Goal: Task Accomplishment & Management: Manage account settings

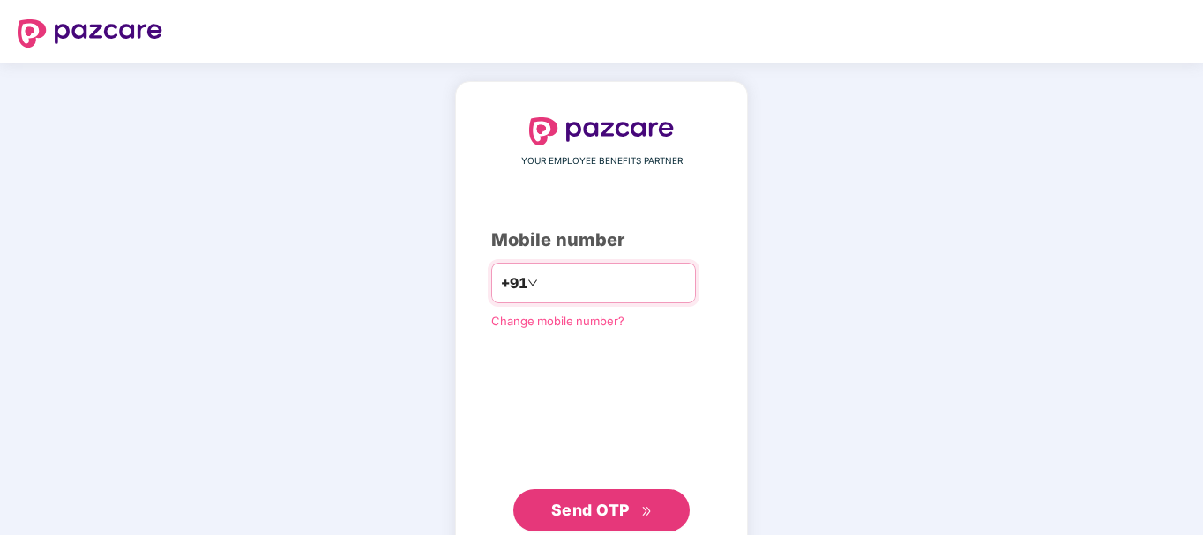
type input "**********"
click at [603, 510] on span "Send OTP" at bounding box center [590, 510] width 79 height 19
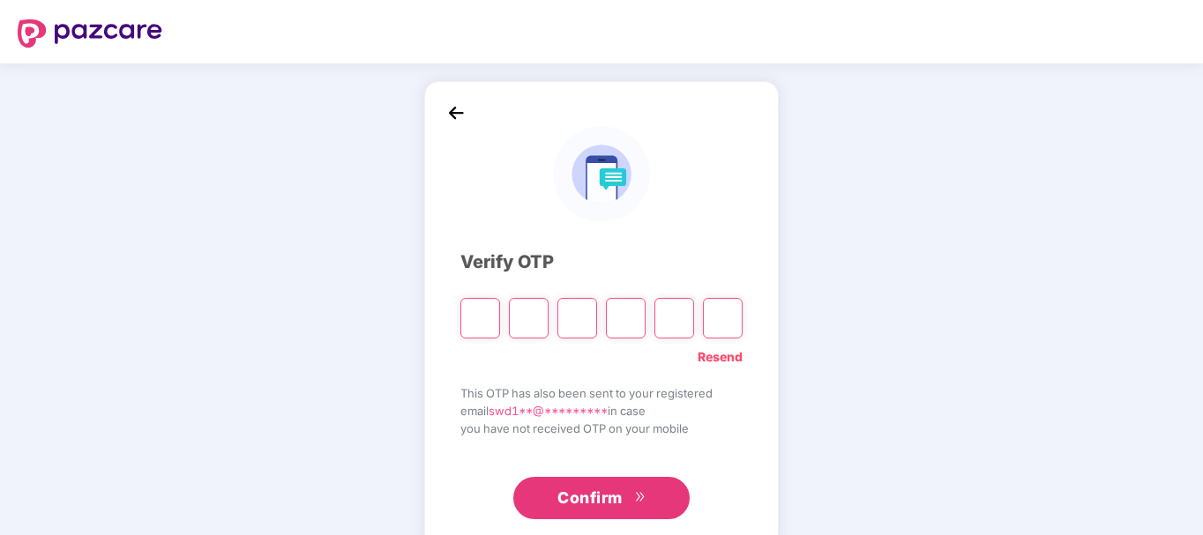
type input "*"
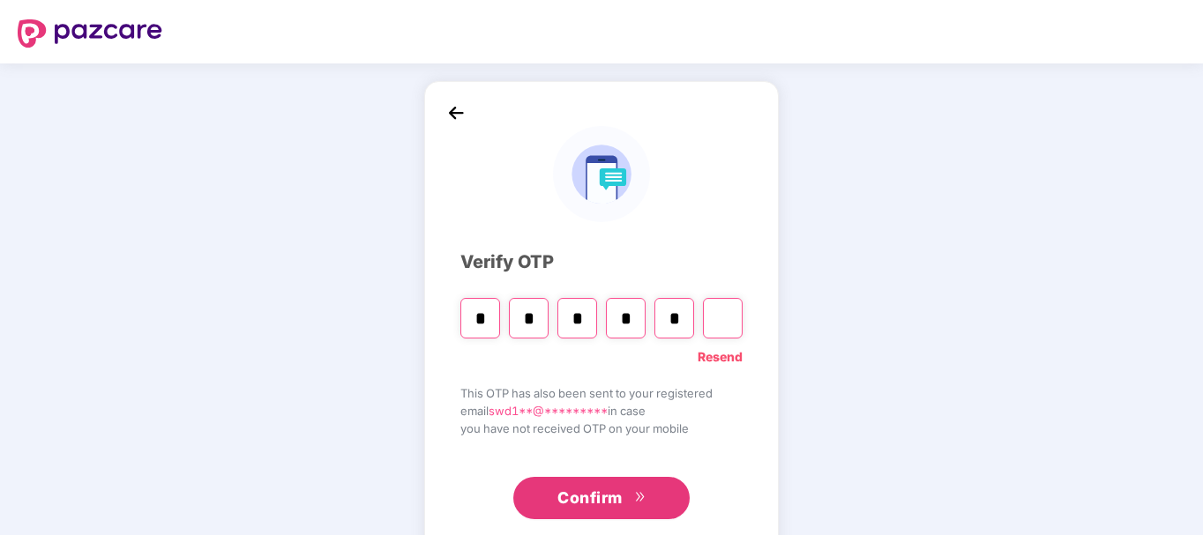
type input "*"
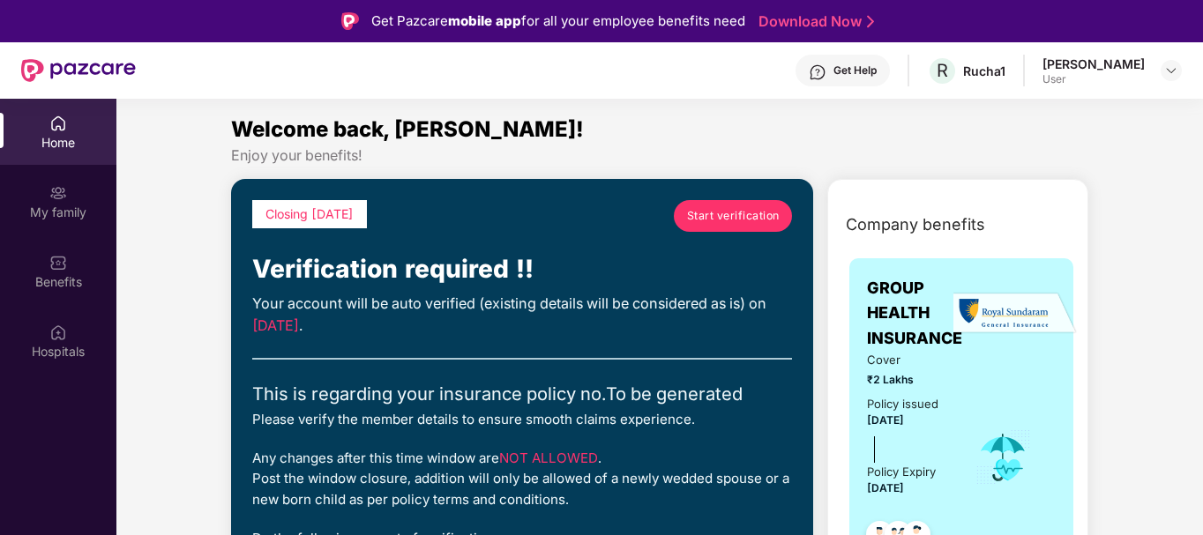
click at [1063, 70] on div "Swapnil Sudhir Dafane" at bounding box center [1094, 64] width 102 height 17
click at [1166, 71] on img at bounding box center [1171, 71] width 14 height 14
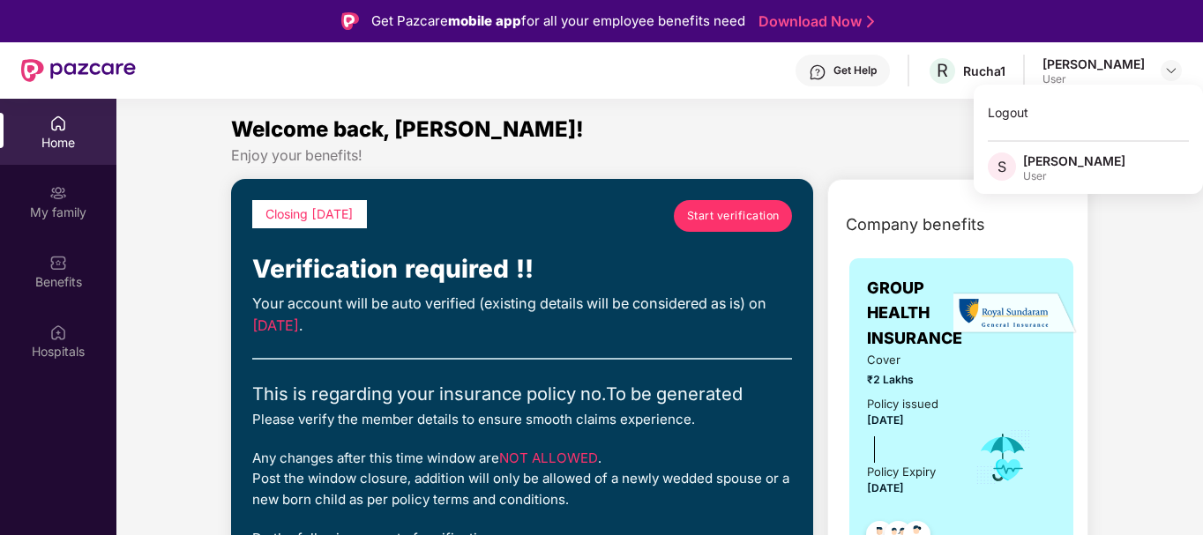
click at [467, 144] on div "Welcome back, Swapnil!" at bounding box center [659, 130] width 857 height 34
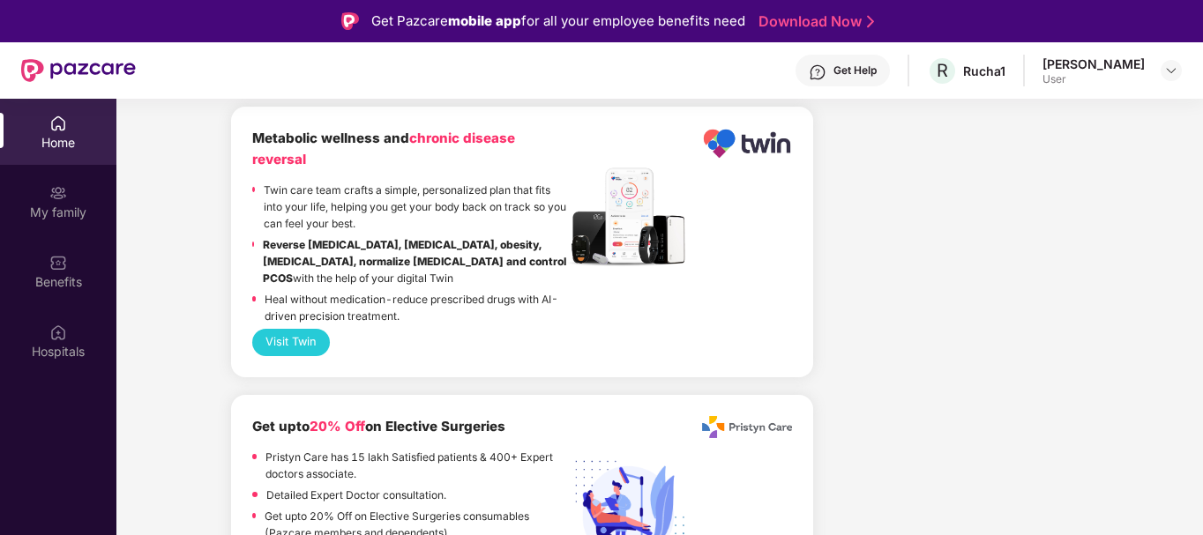
scroll to position [1786, 0]
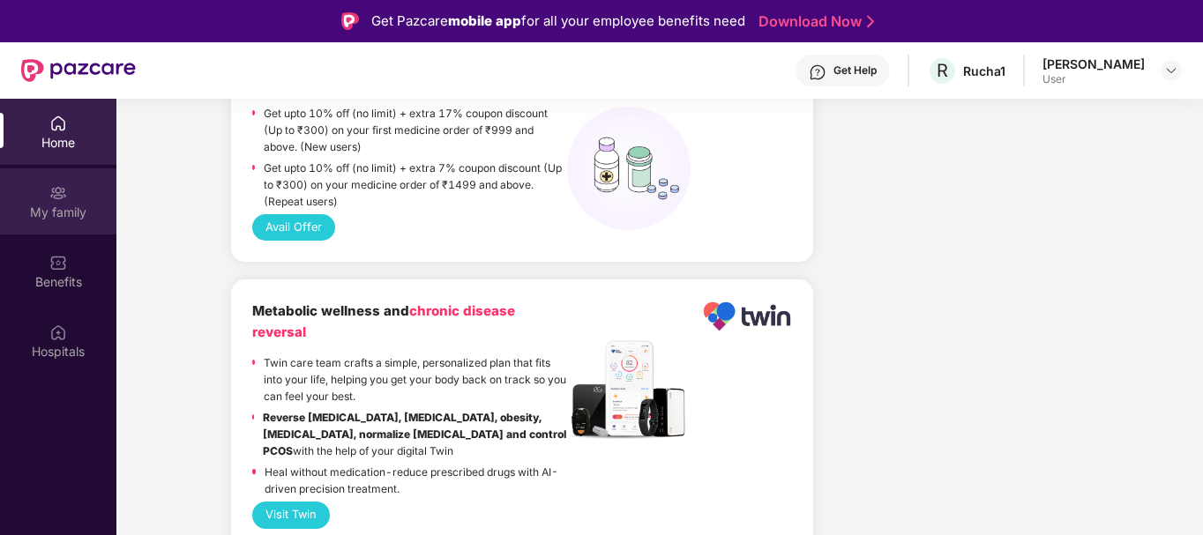
click at [58, 226] on div "My family" at bounding box center [58, 201] width 116 height 66
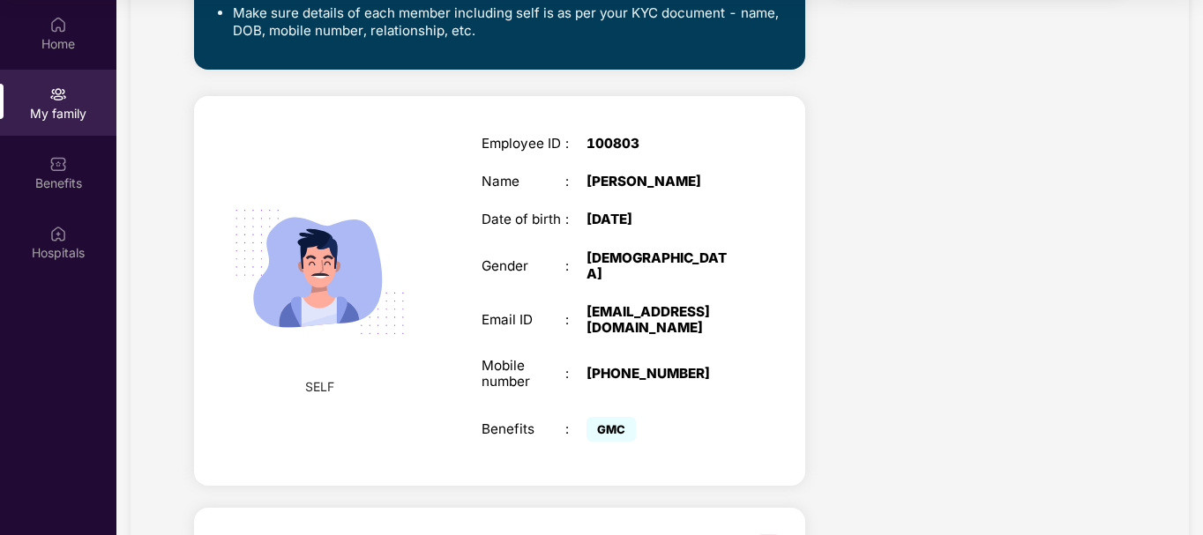
scroll to position [537, 0]
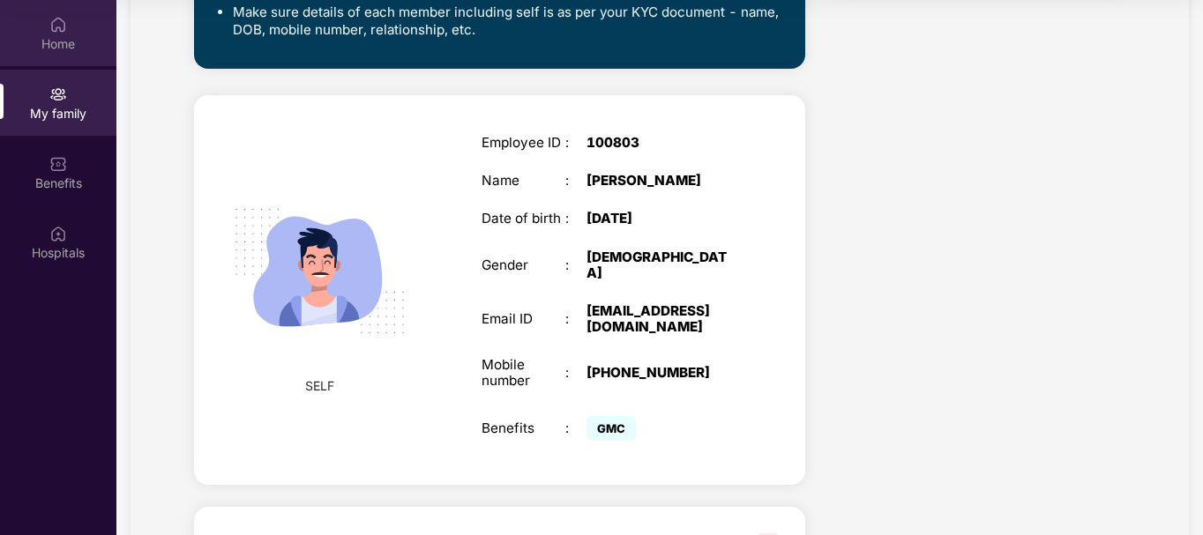
click at [73, 37] on div "Home" at bounding box center [58, 44] width 116 height 18
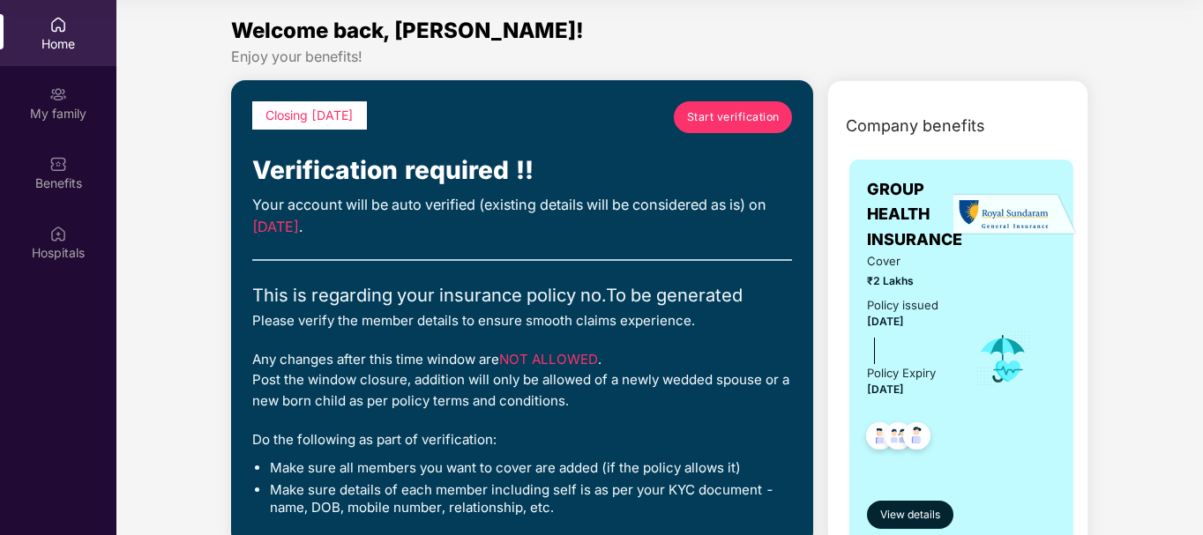
scroll to position [0, 0]
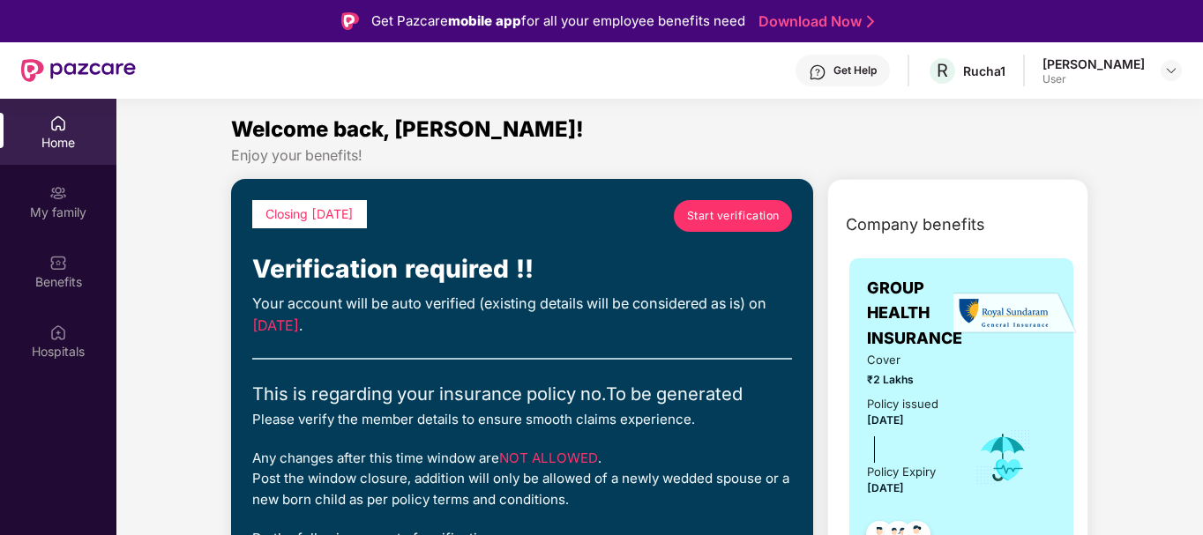
click at [1092, 67] on div "Swapnil Sudhir Dafane" at bounding box center [1094, 64] width 102 height 17
click at [1166, 72] on img at bounding box center [1171, 71] width 14 height 14
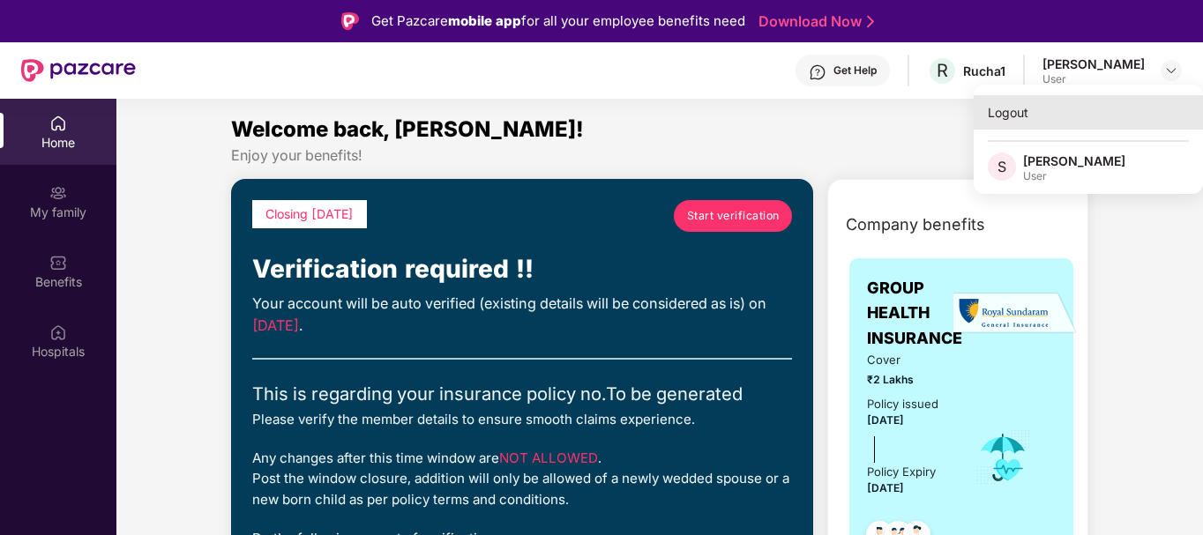
click at [1020, 116] on div "Logout" at bounding box center [1088, 112] width 229 height 34
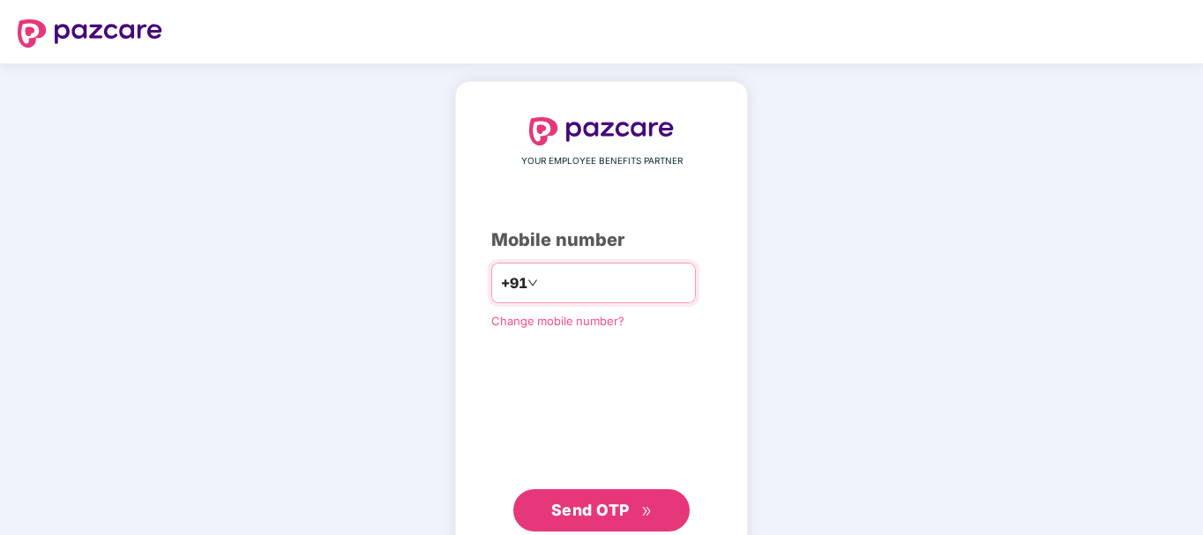
type input "**********"
click at [609, 505] on span "Send OTP" at bounding box center [590, 510] width 79 height 19
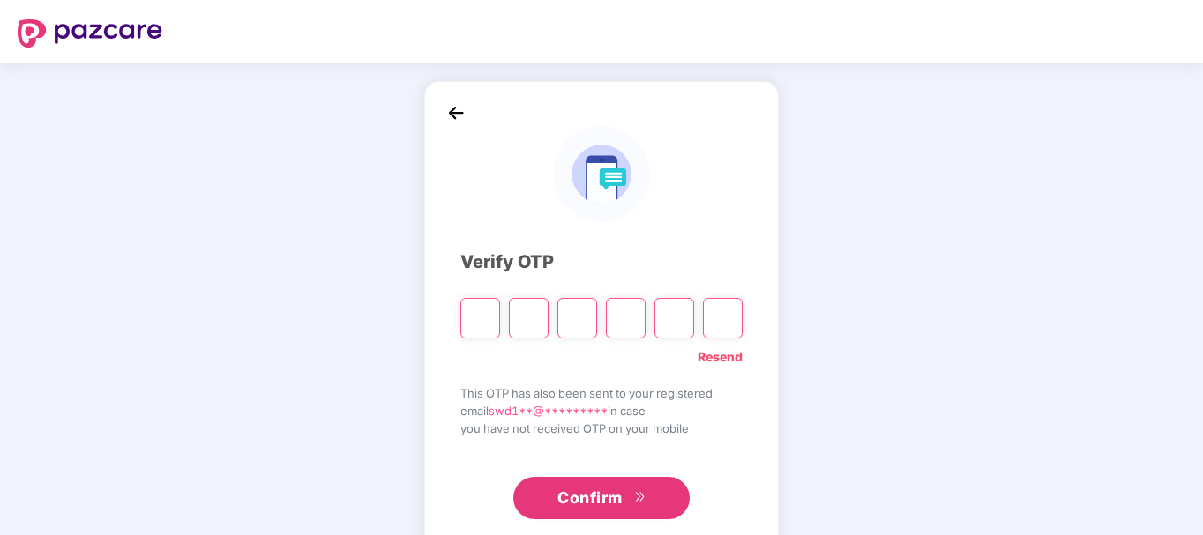
type input "*"
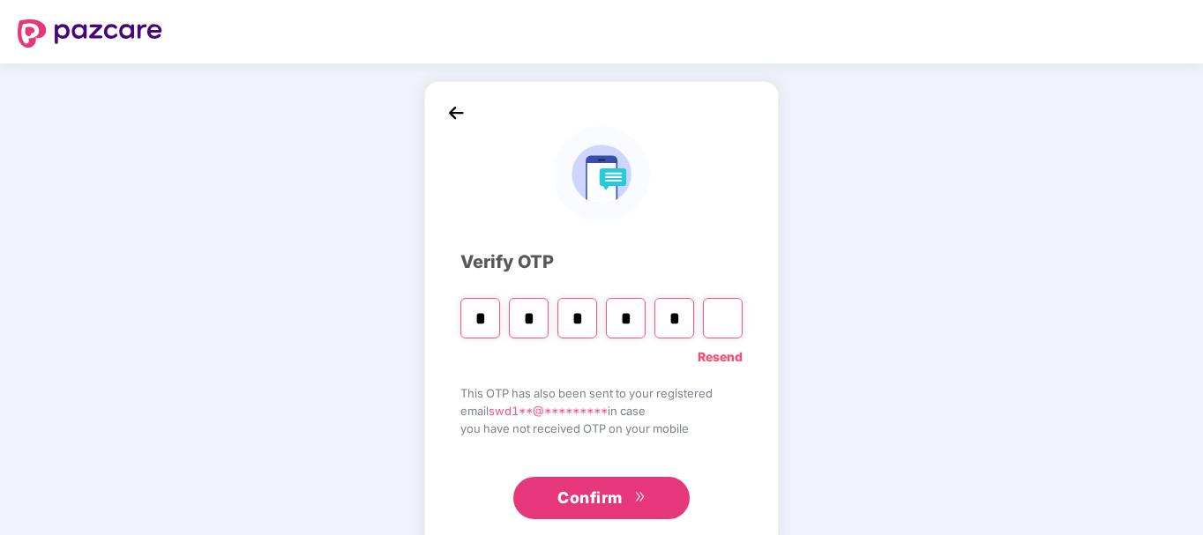
type input "*"
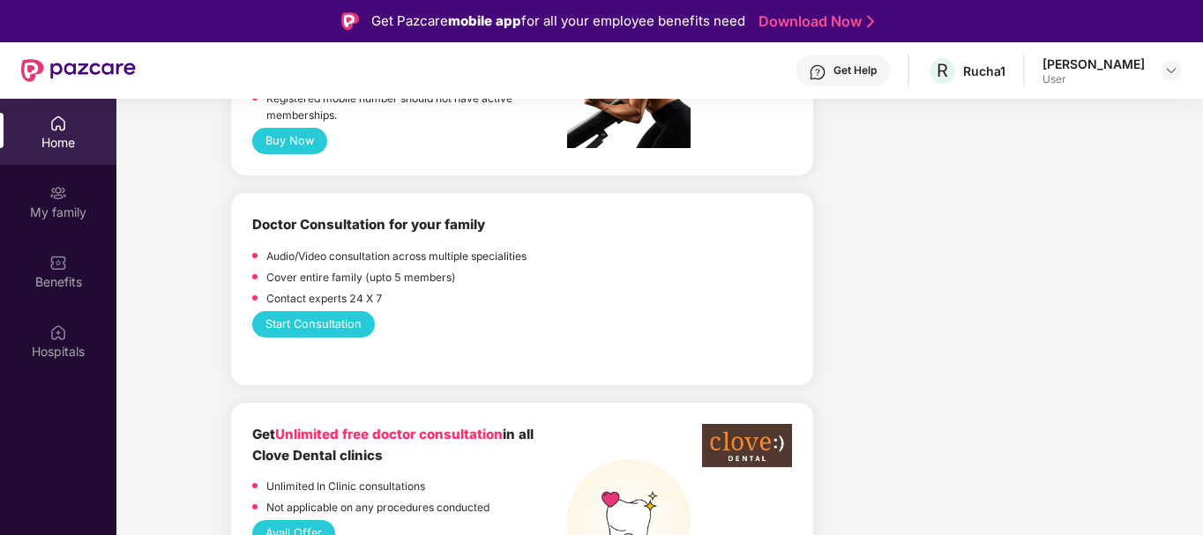
scroll to position [1231, 0]
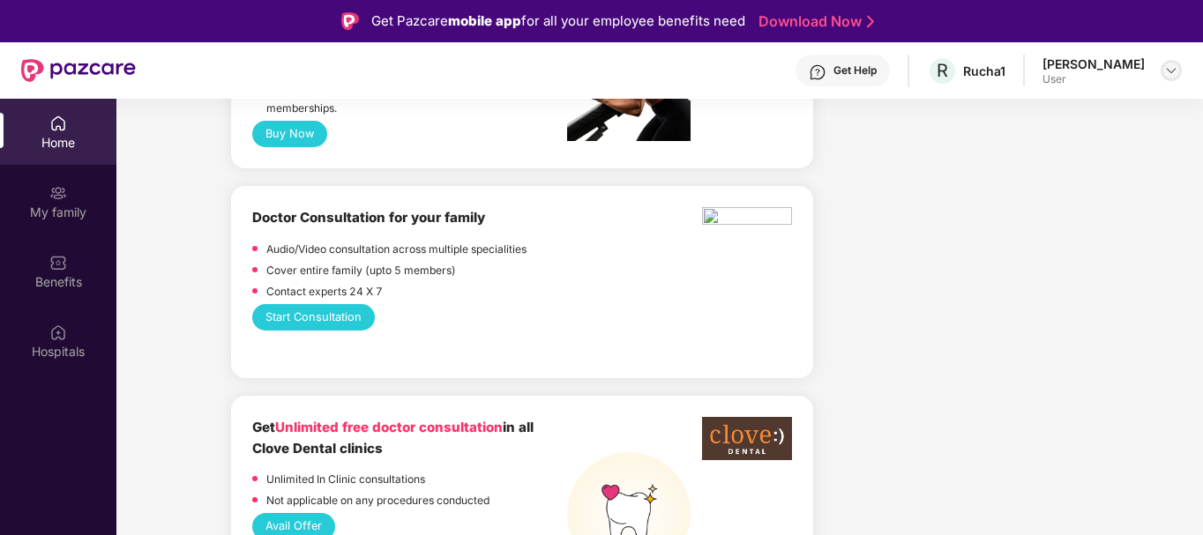
click at [1172, 65] on img at bounding box center [1171, 71] width 14 height 14
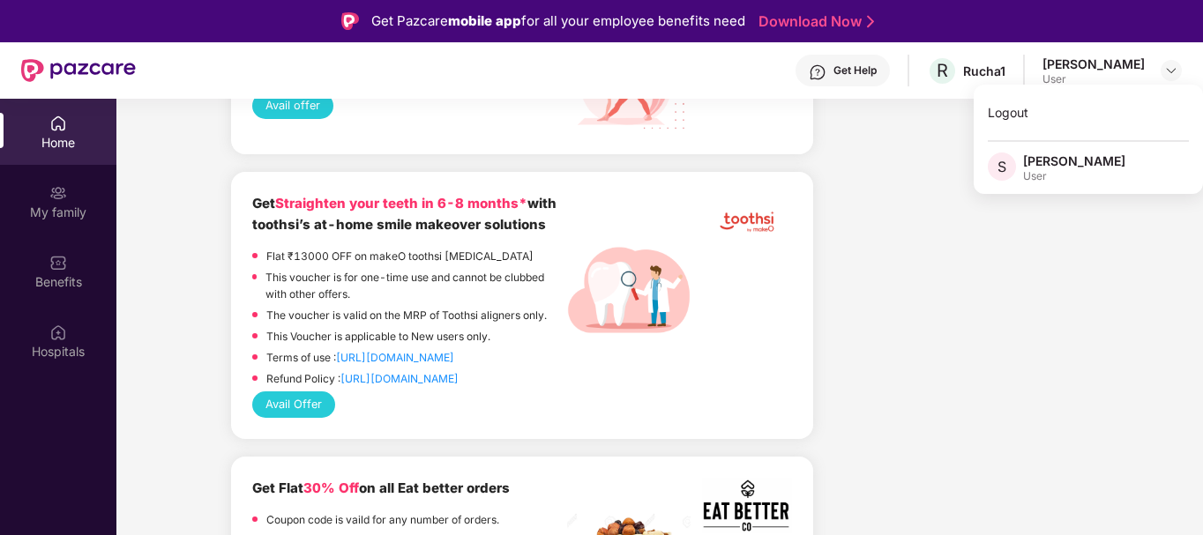
scroll to position [5056, 0]
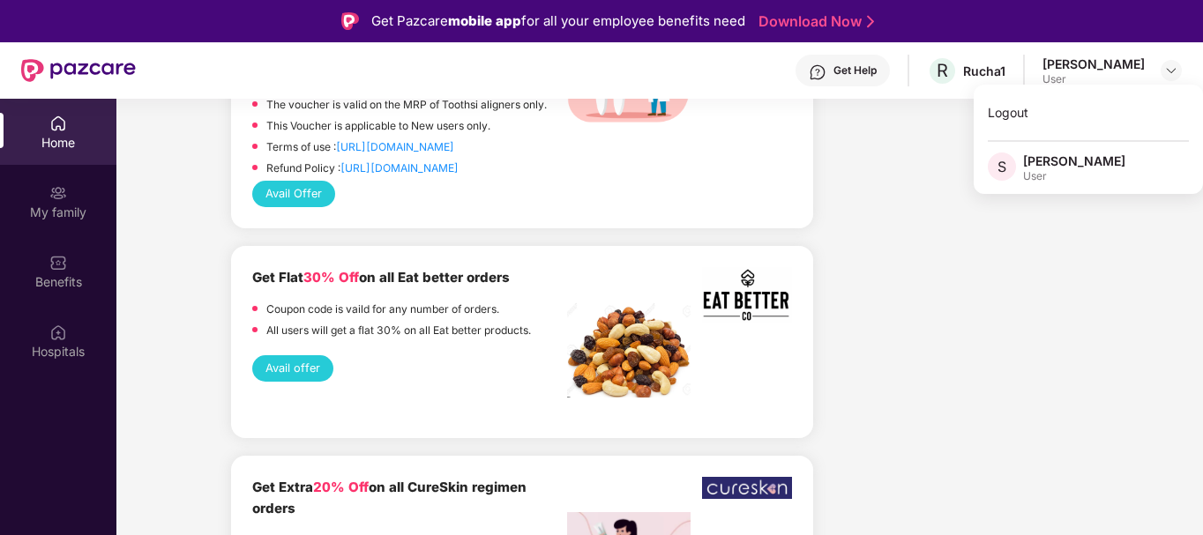
click at [788, 17] on link "Download Now" at bounding box center [814, 21] width 110 height 19
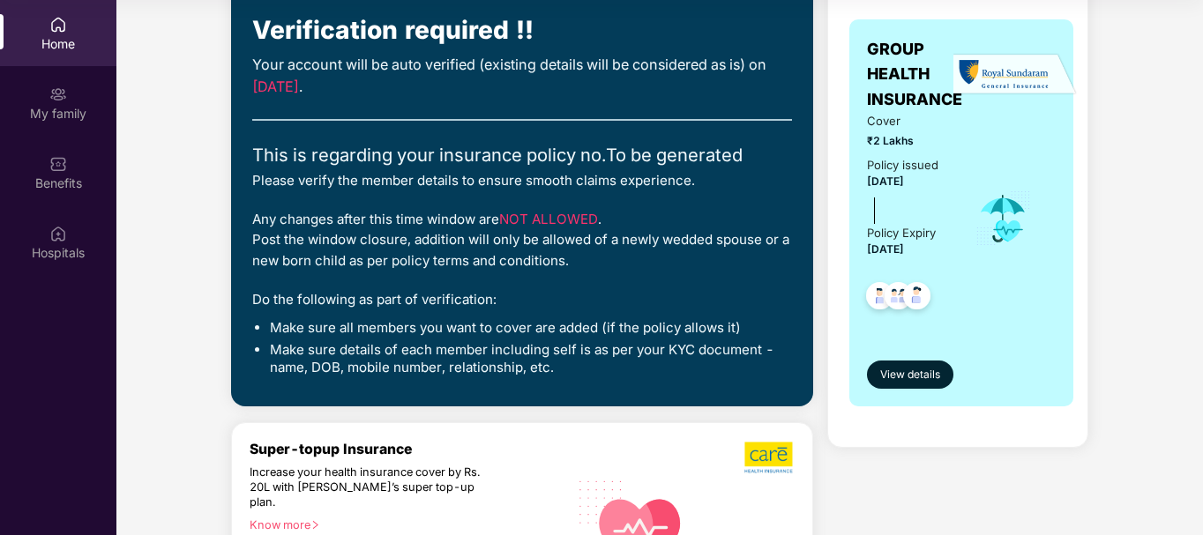
scroll to position [141, 0]
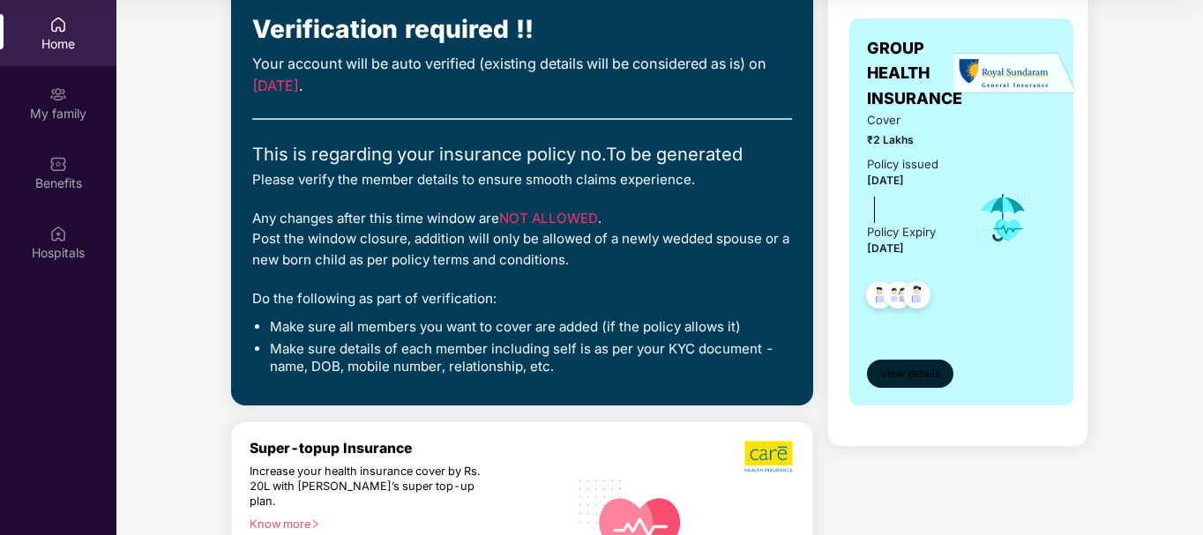
click at [924, 369] on span "View details" at bounding box center [910, 374] width 60 height 17
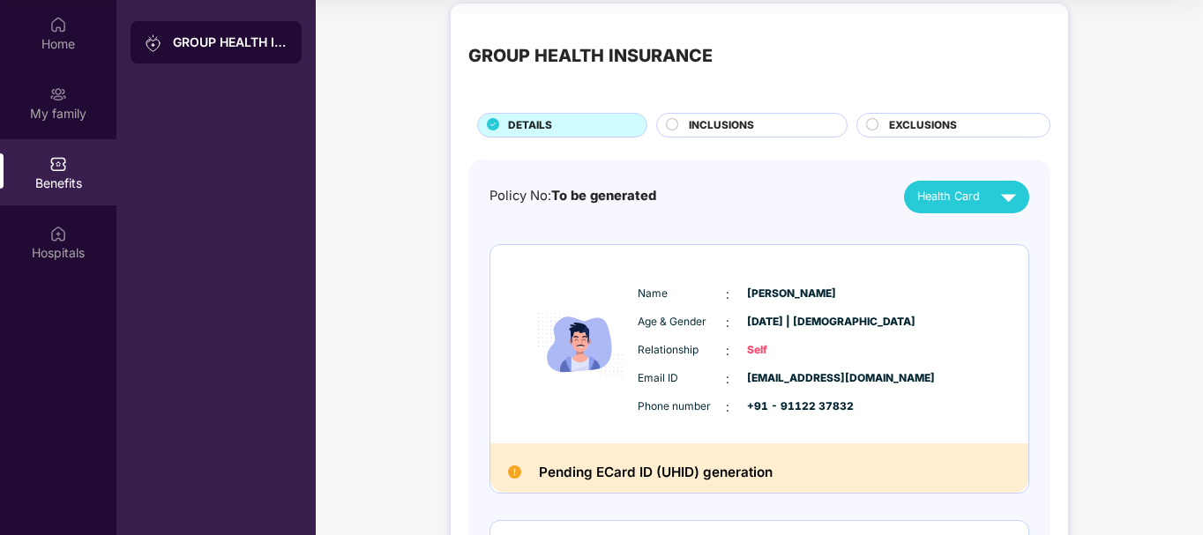
scroll to position [0, 0]
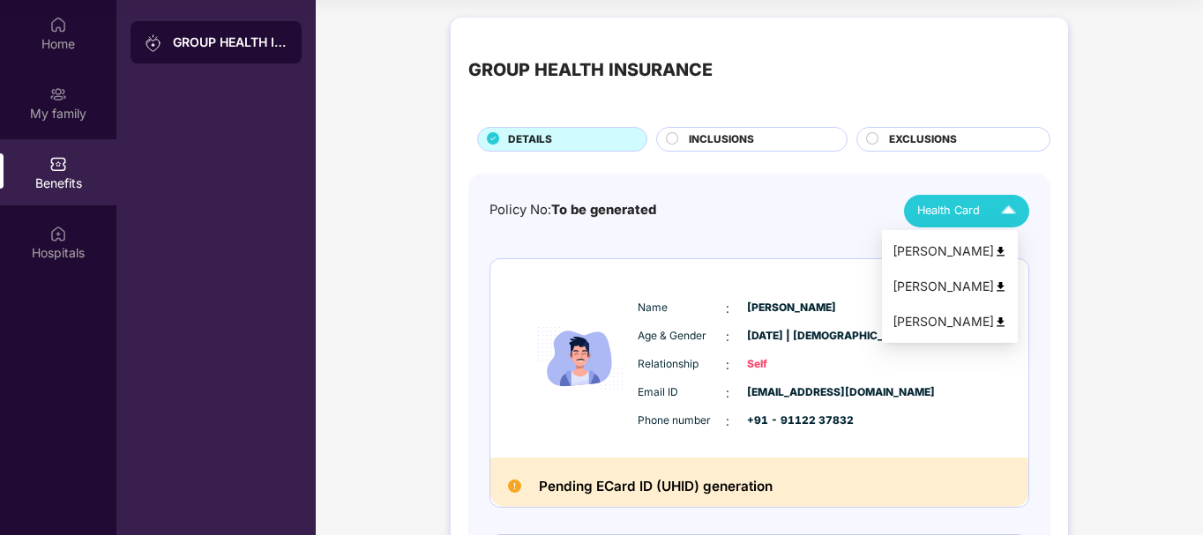
click at [957, 216] on span "Health Card" at bounding box center [948, 211] width 63 height 18
click at [1007, 253] on img at bounding box center [1000, 251] width 13 height 13
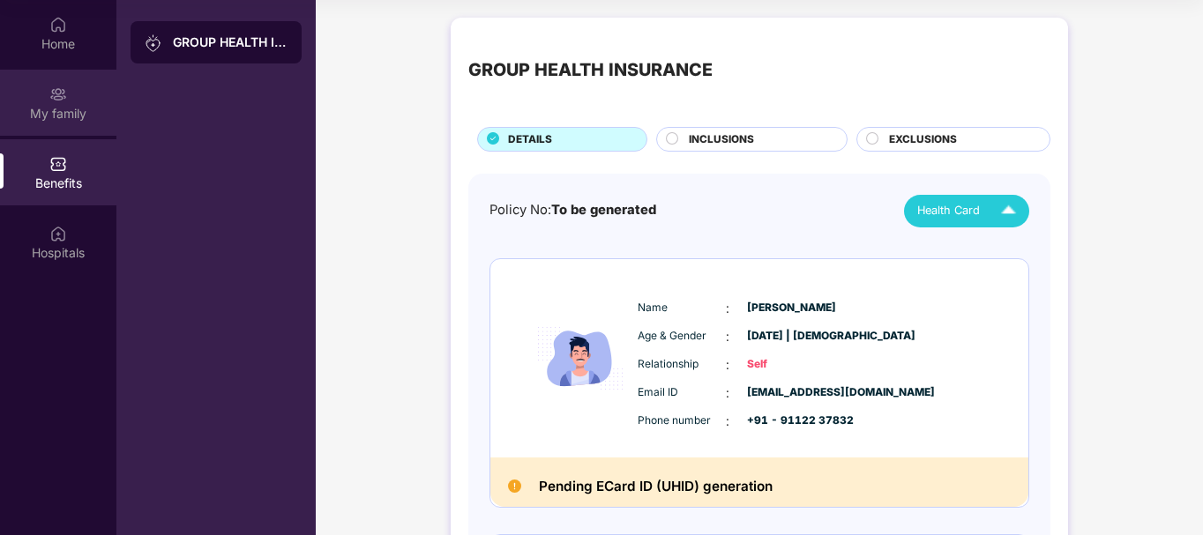
click at [71, 100] on div "My family" at bounding box center [58, 103] width 116 height 66
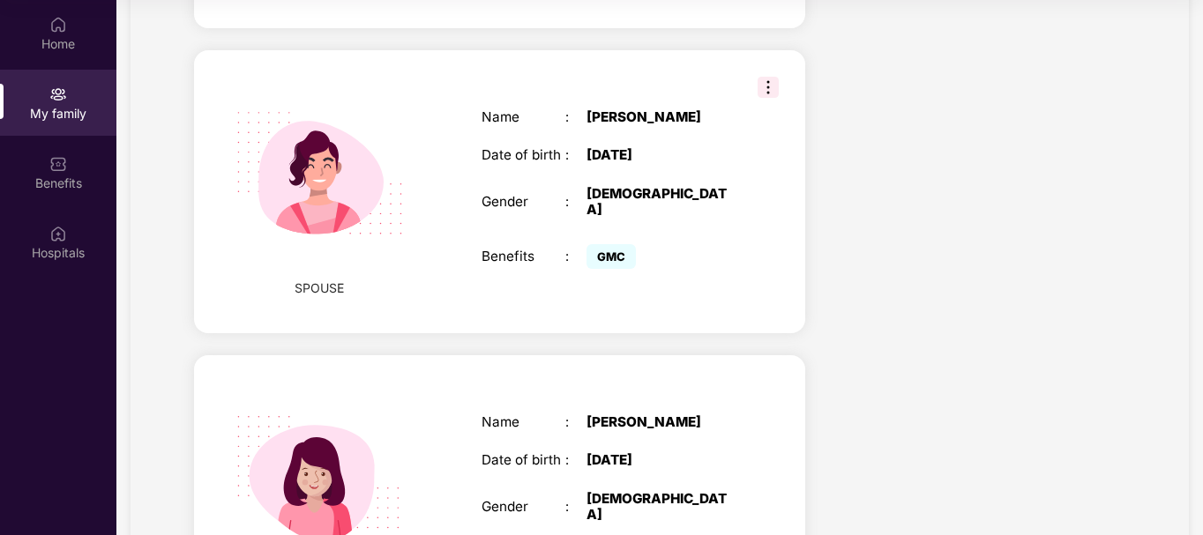
scroll to position [995, 0]
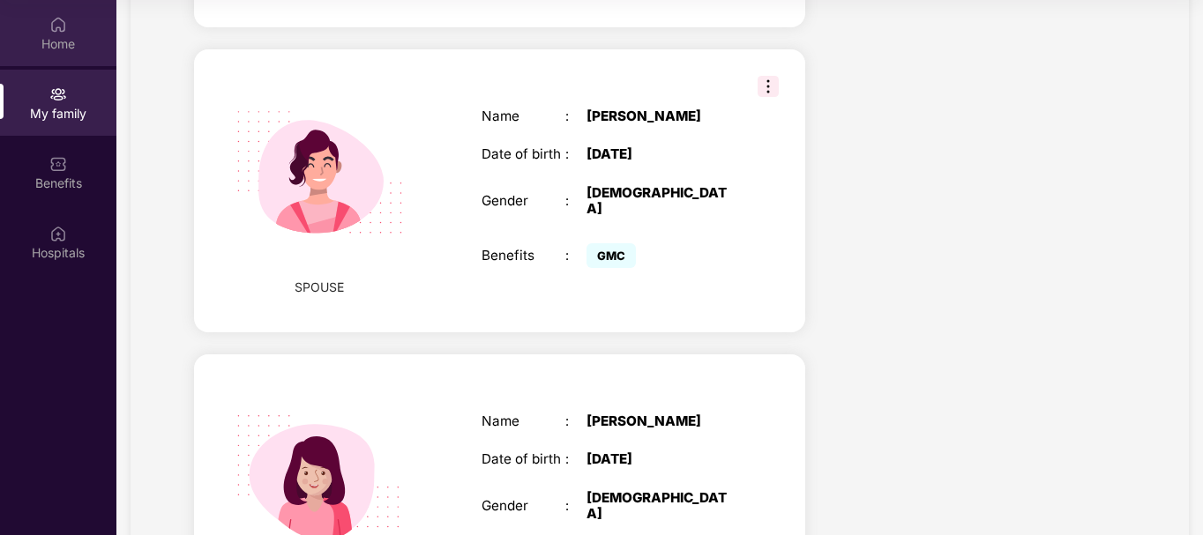
click at [66, 42] on div "Home" at bounding box center [58, 44] width 116 height 18
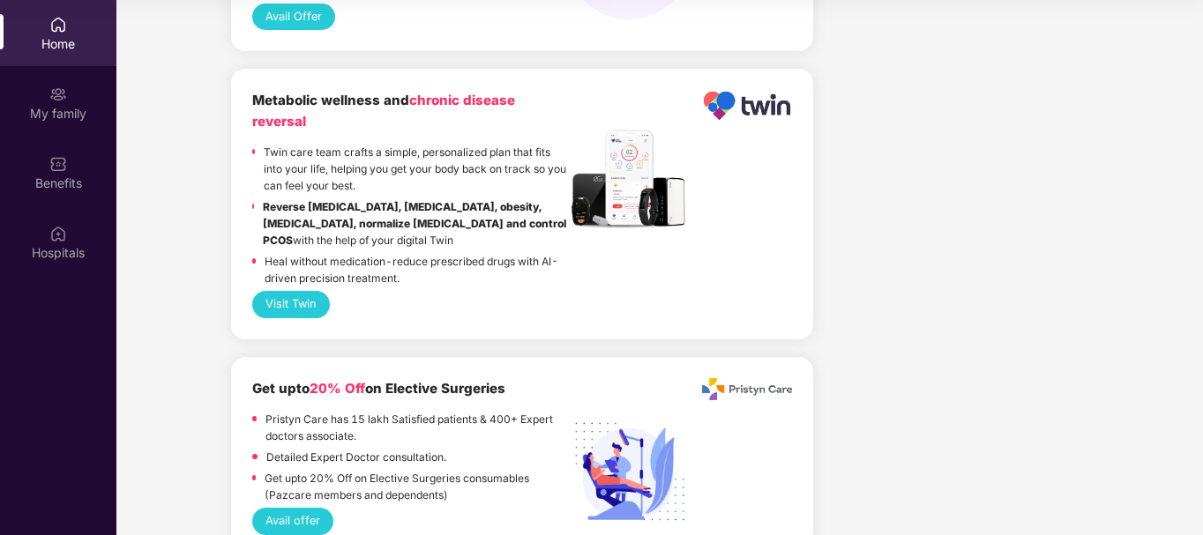
scroll to position [1899, 0]
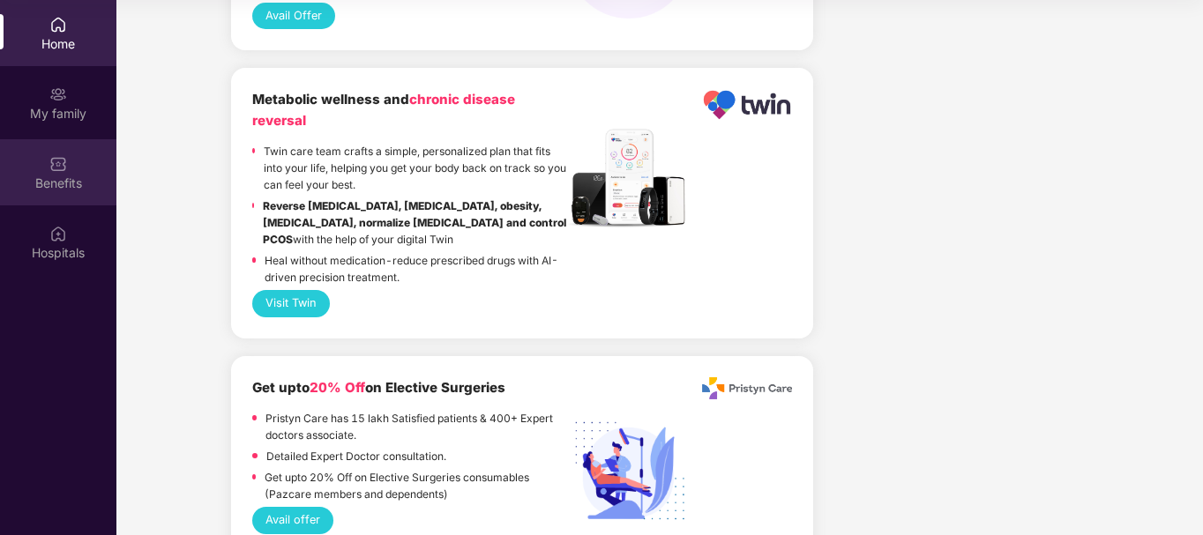
click at [62, 177] on div "Benefits" at bounding box center [58, 184] width 116 height 18
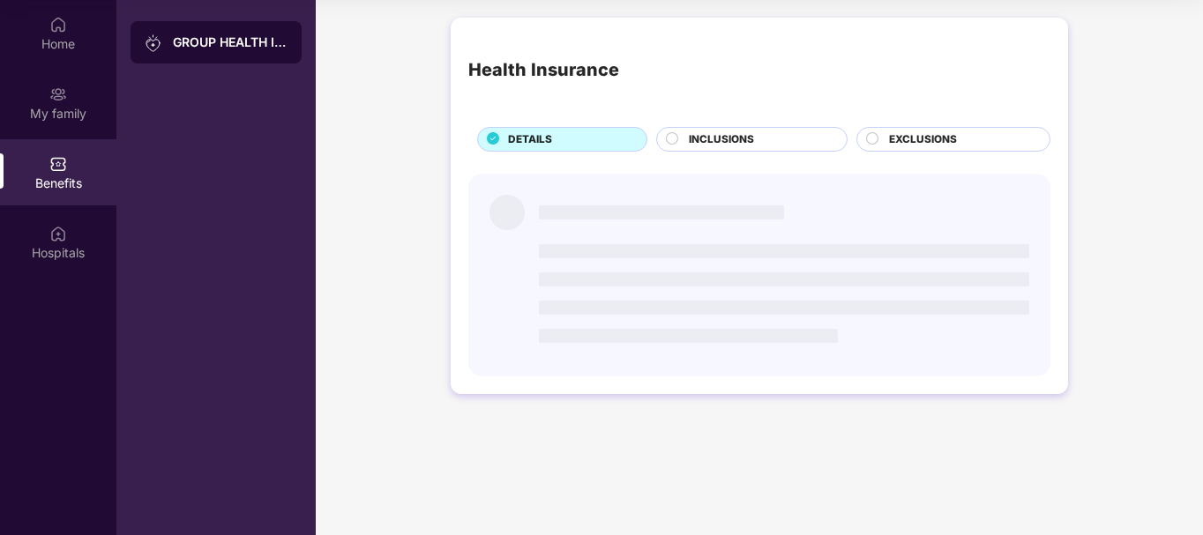
scroll to position [0, 0]
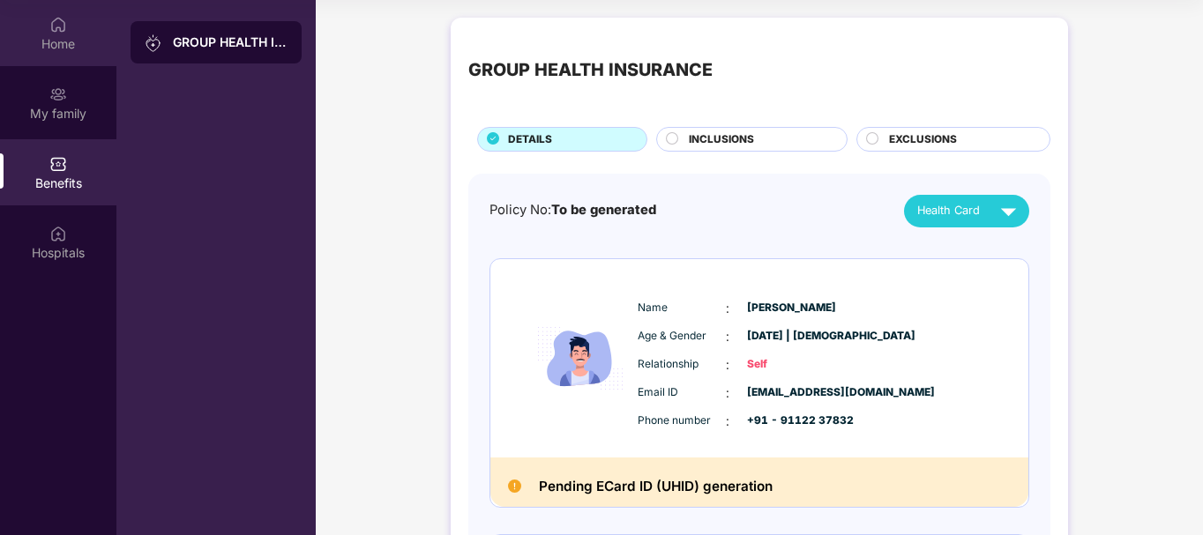
click at [50, 43] on div "Home" at bounding box center [58, 44] width 116 height 18
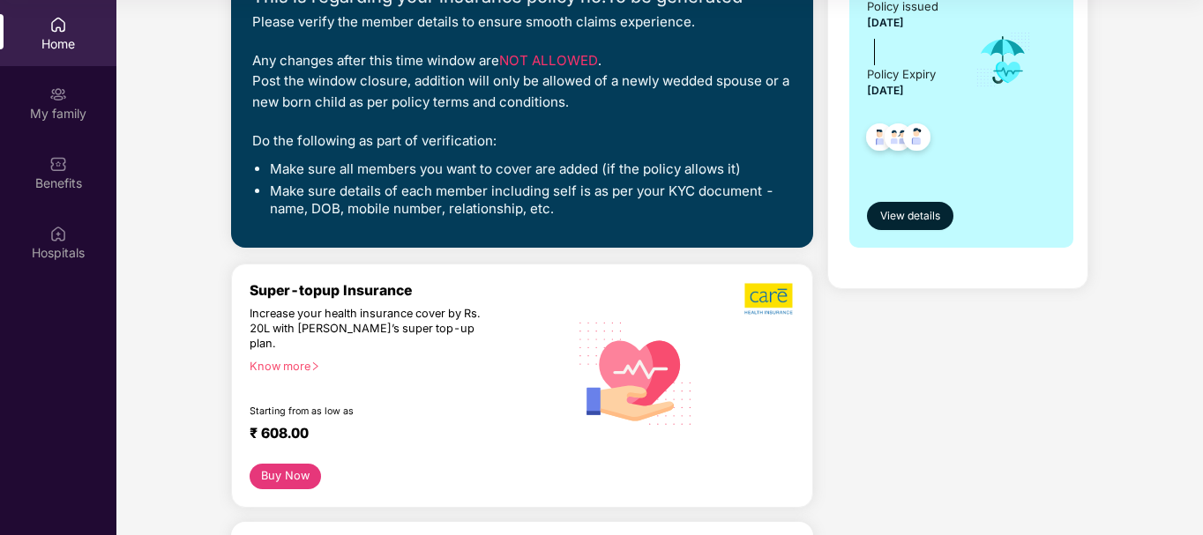
scroll to position [307, 0]
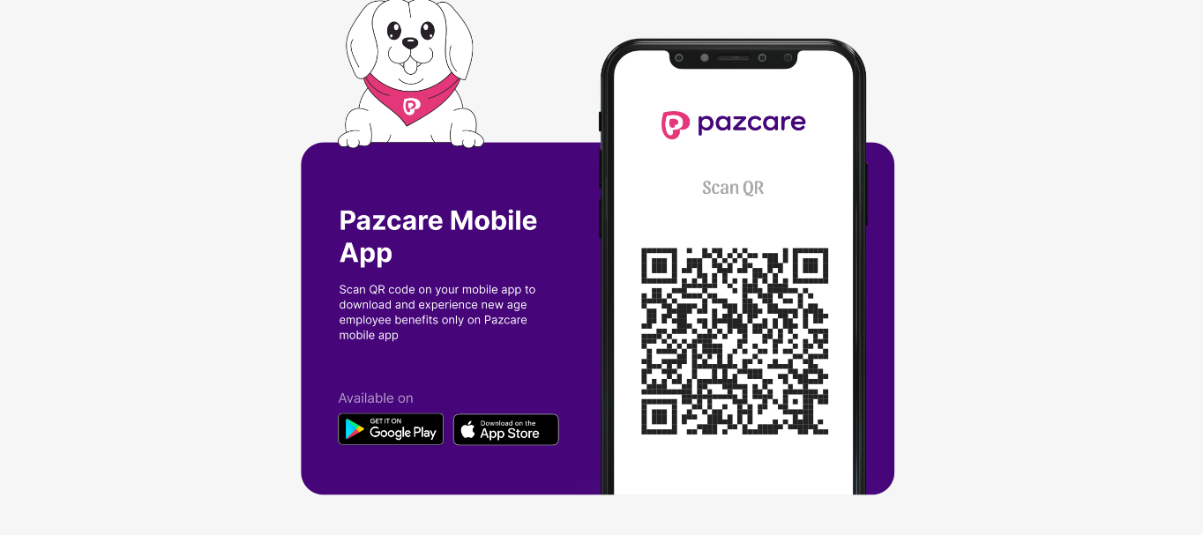
scroll to position [3, 0]
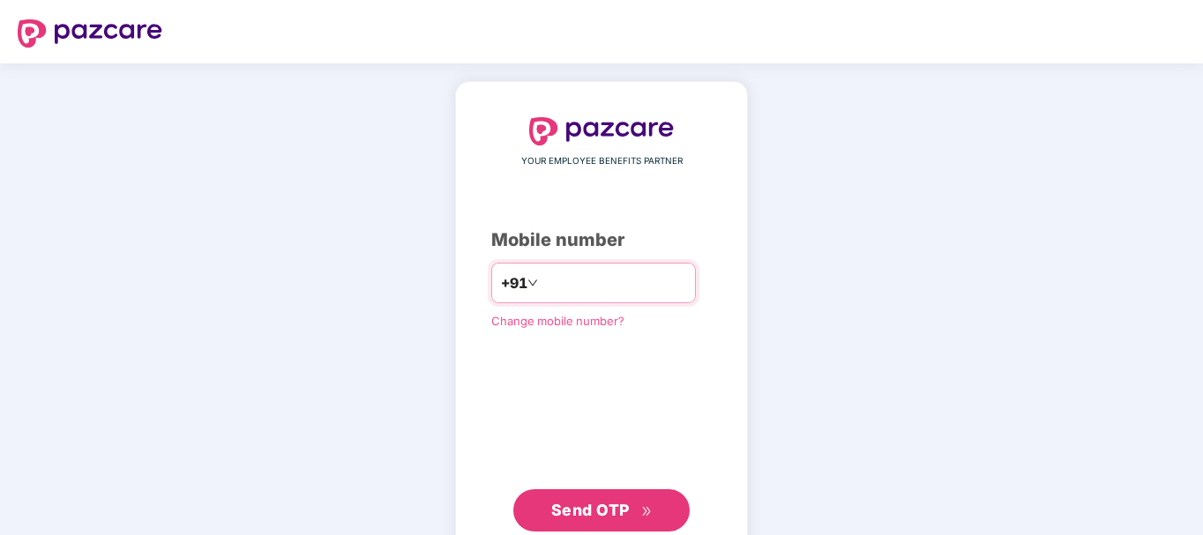
type input "**********"
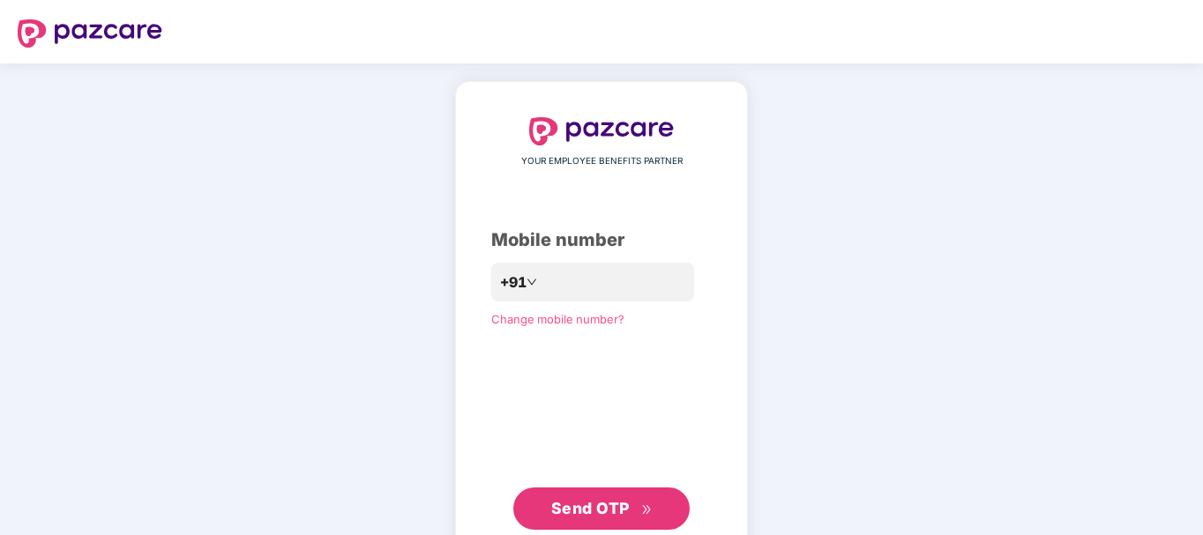
click at [577, 501] on span "Send OTP" at bounding box center [590, 508] width 79 height 19
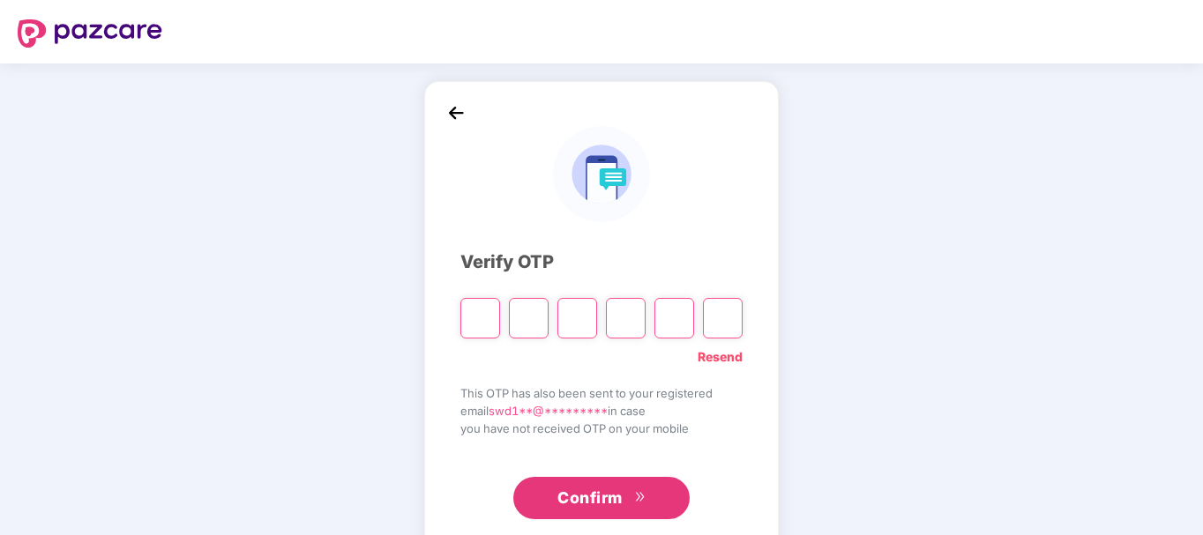
type input "*"
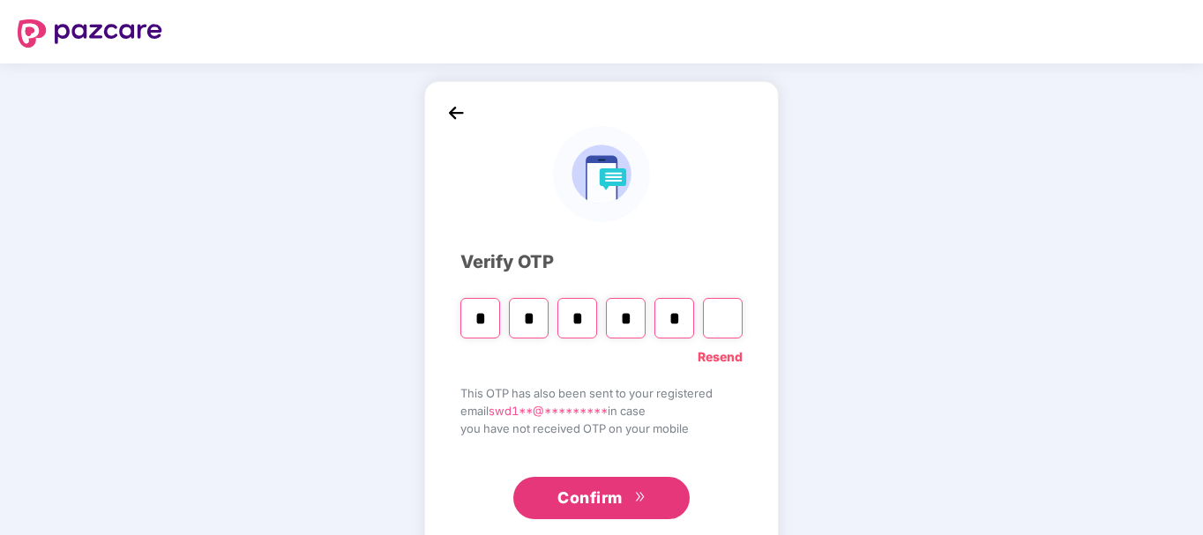
type input "*"
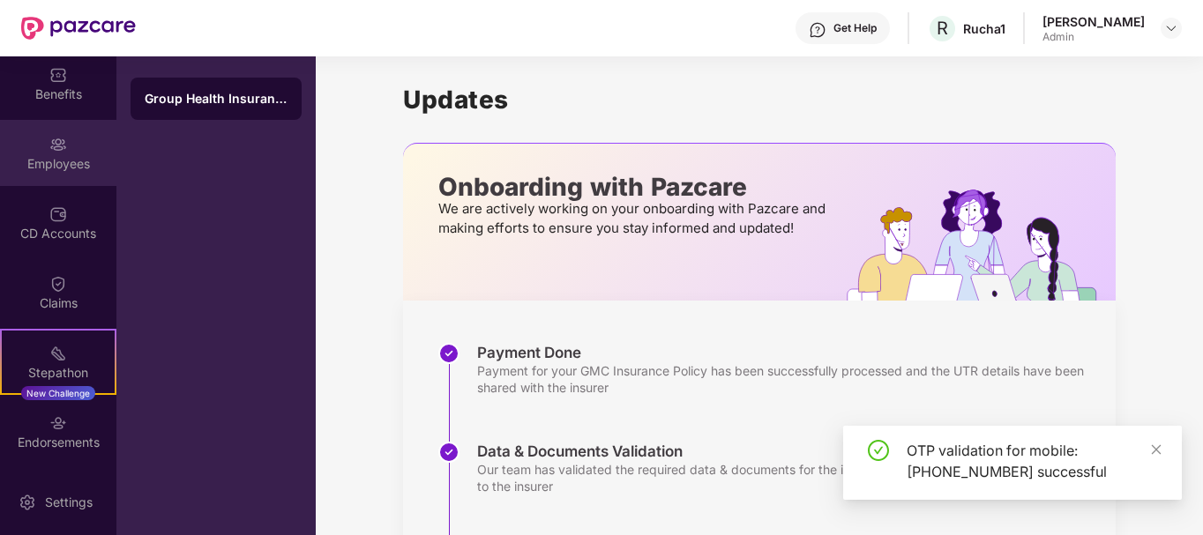
scroll to position [214, 0]
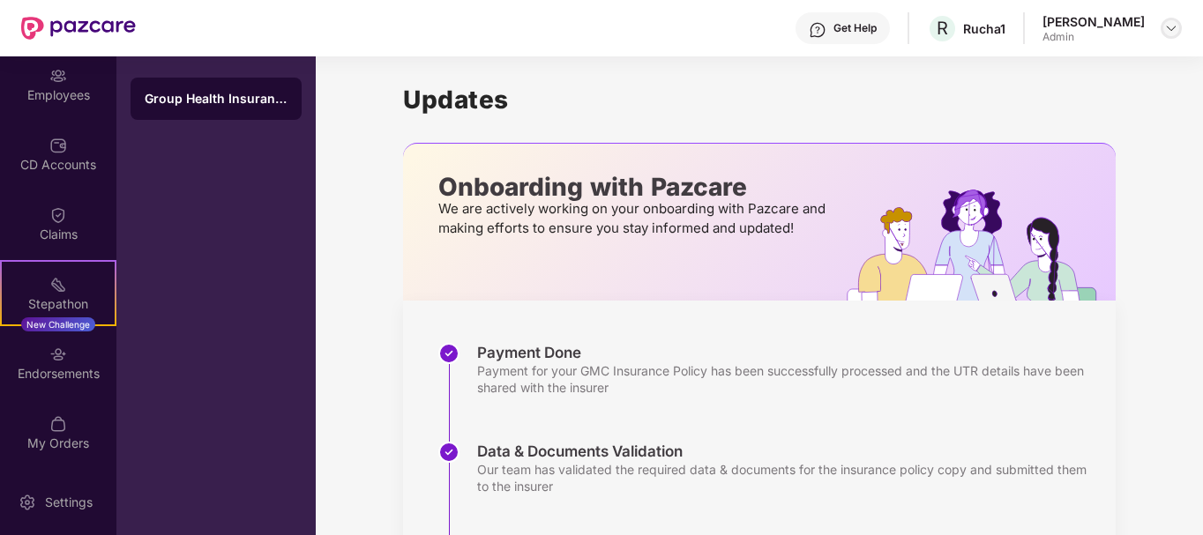
click at [1172, 30] on img at bounding box center [1171, 28] width 14 height 14
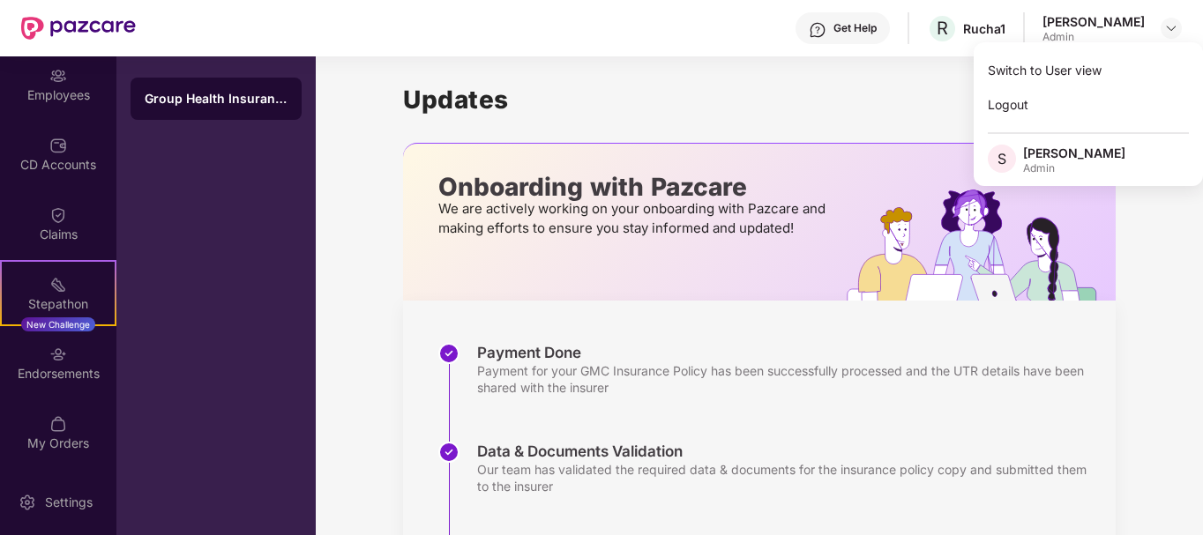
click at [1052, 148] on div "[PERSON_NAME]" at bounding box center [1074, 153] width 102 height 17
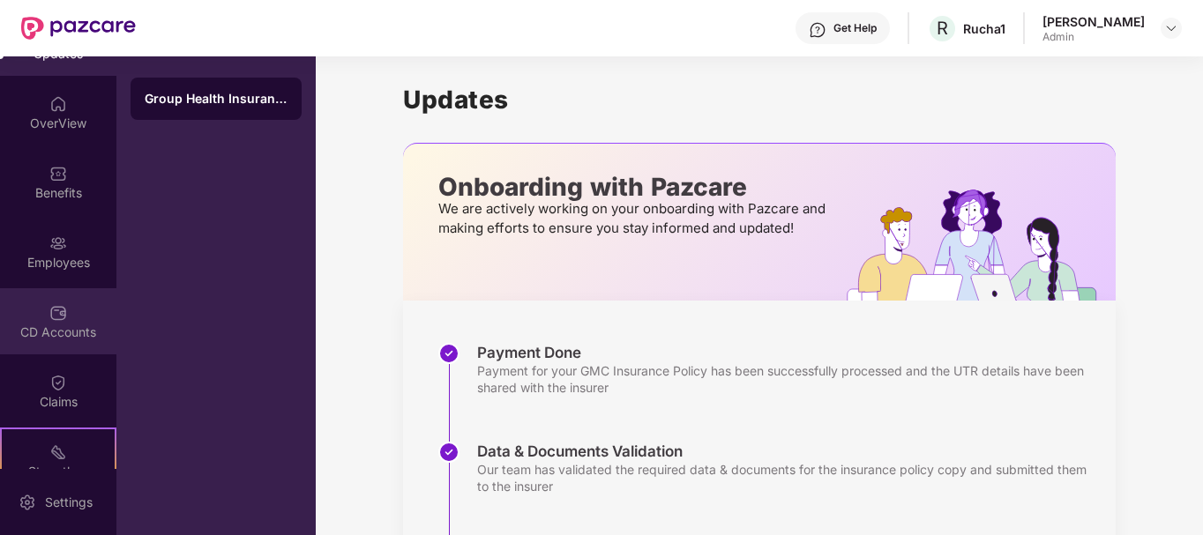
scroll to position [0, 0]
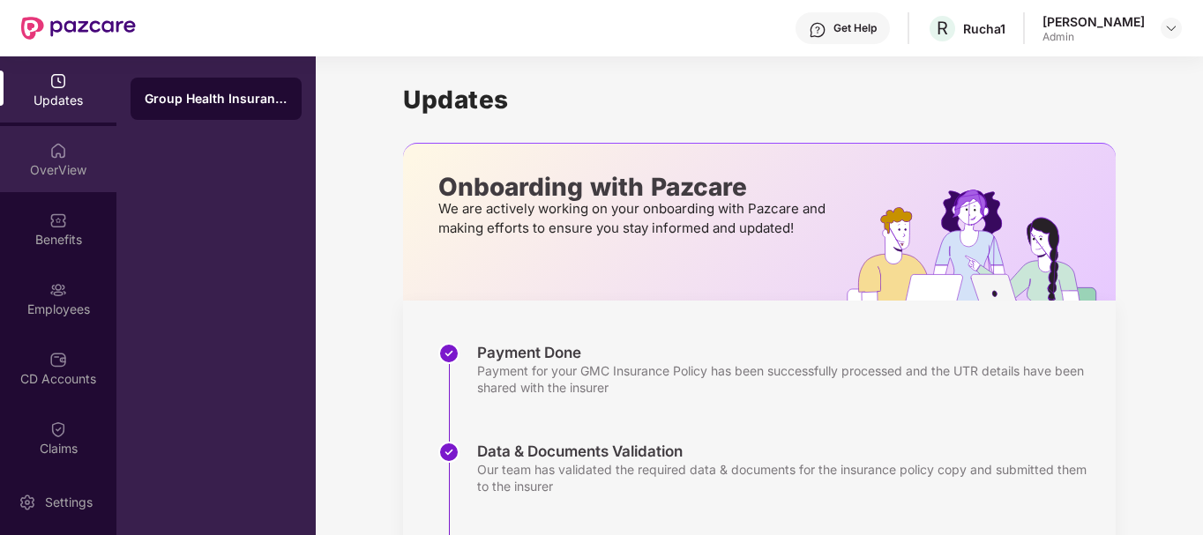
click at [62, 157] on img at bounding box center [58, 151] width 18 height 18
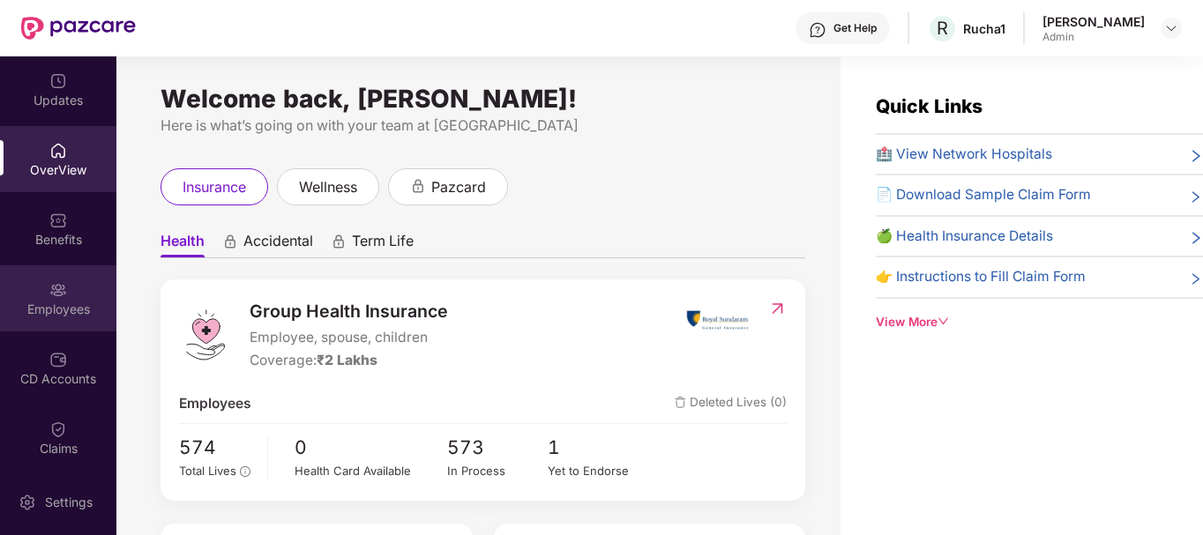
click at [56, 301] on div "Employees" at bounding box center [58, 310] width 116 height 18
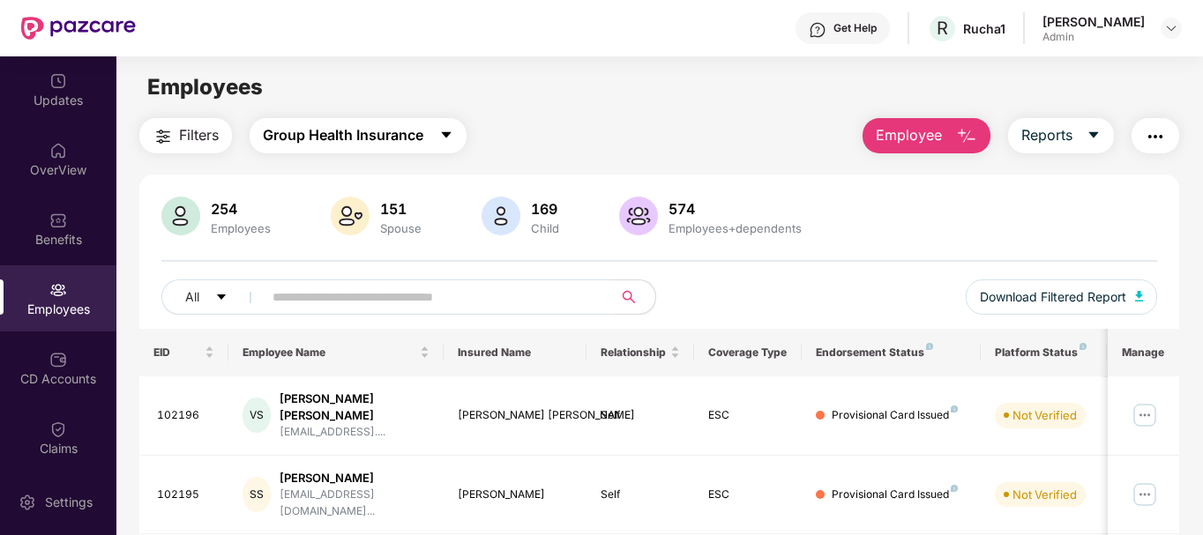
click at [323, 139] on span "Group Health Insurance" at bounding box center [343, 135] width 161 height 22
click at [198, 139] on span "Filters" at bounding box center [199, 135] width 40 height 22
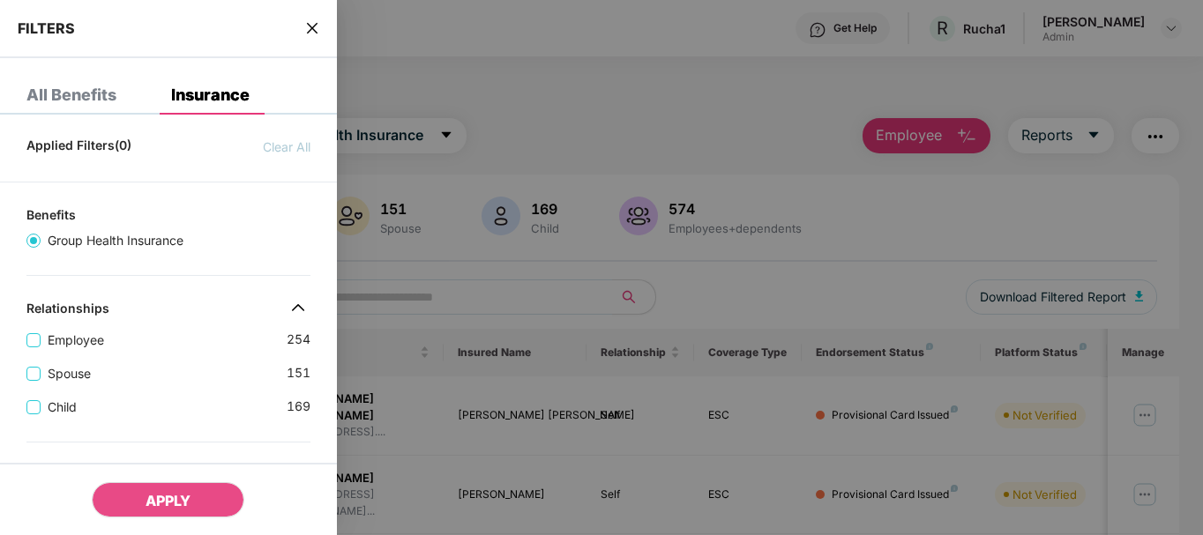
click at [92, 101] on div "All Benefits" at bounding box center [71, 95] width 90 height 18
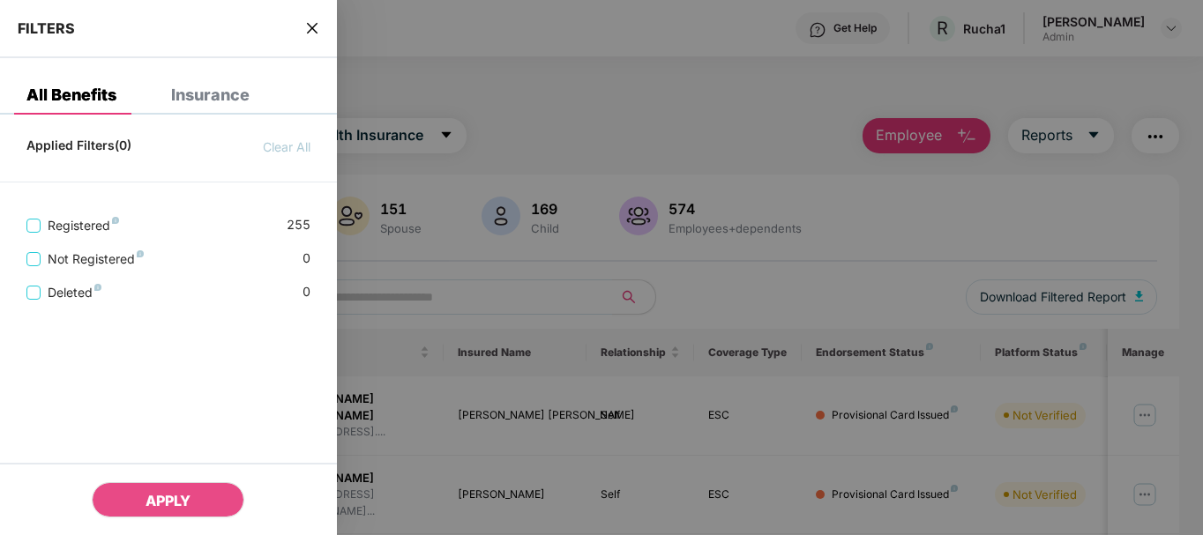
click at [311, 24] on icon "close" at bounding box center [312, 28] width 14 height 14
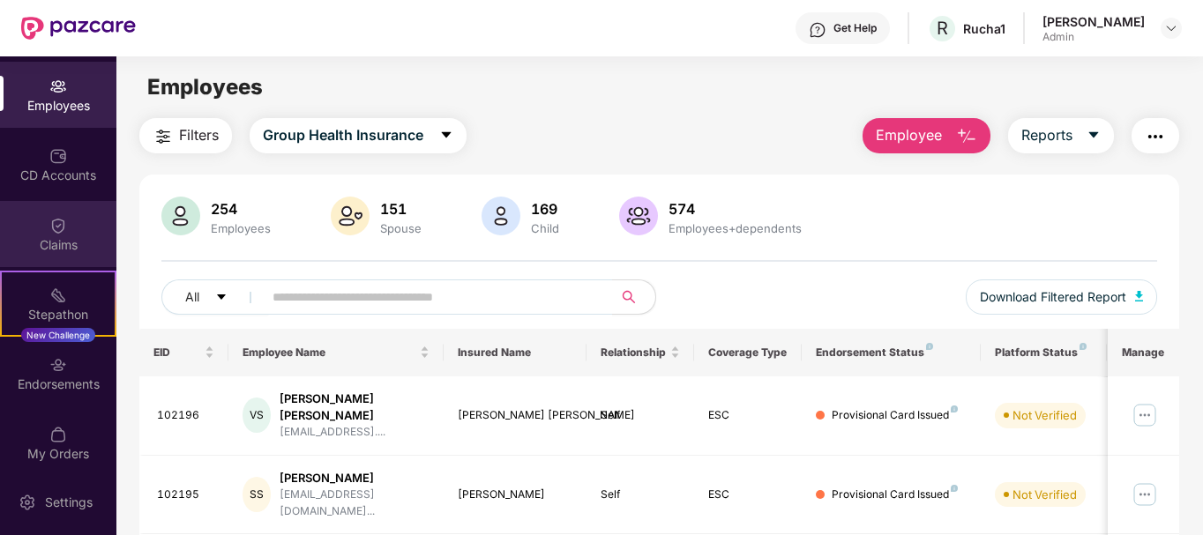
scroll to position [214, 0]
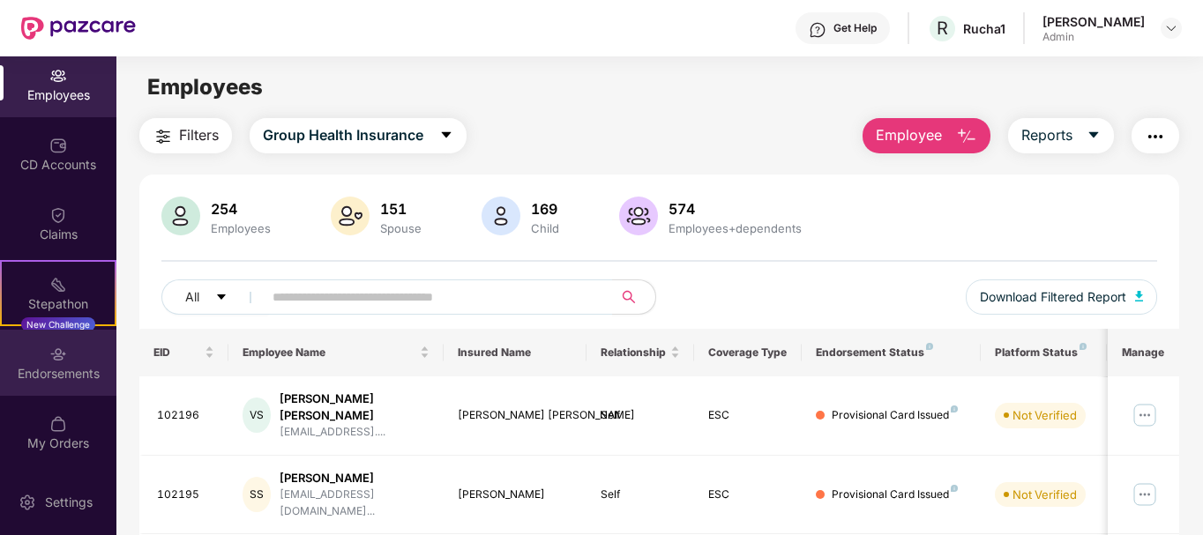
click at [64, 375] on div "Endorsements" at bounding box center [58, 374] width 116 height 18
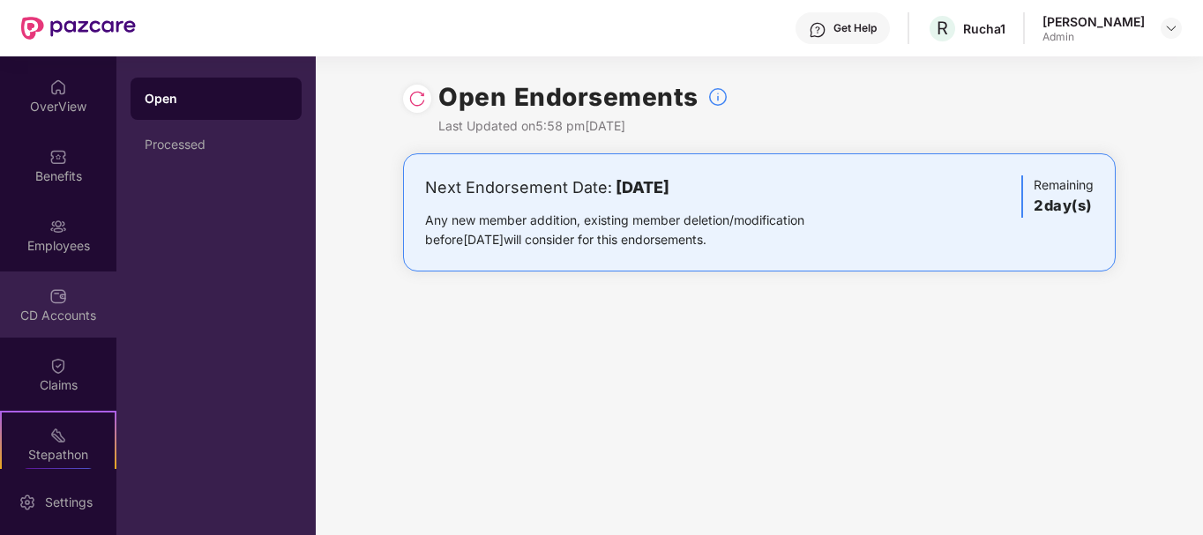
scroll to position [0, 0]
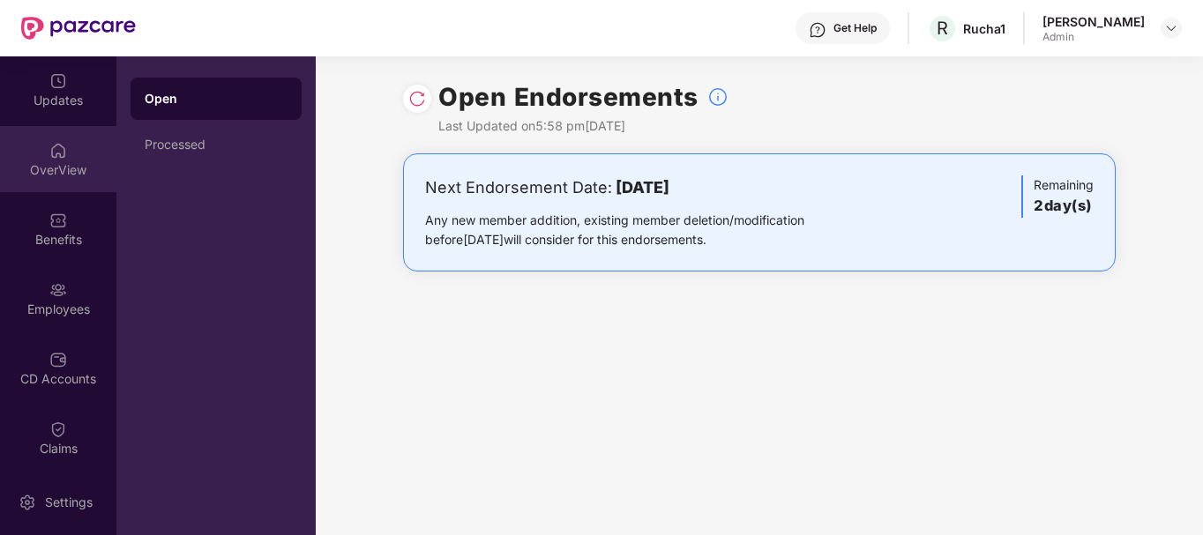
click at [61, 159] on img at bounding box center [58, 151] width 18 height 18
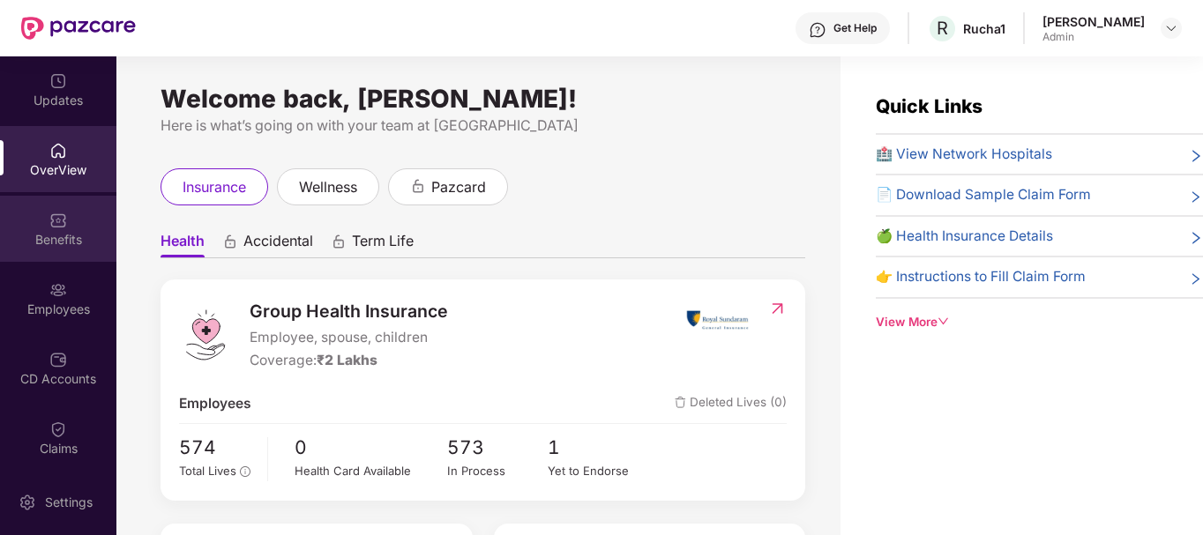
click at [71, 227] on div "Benefits" at bounding box center [58, 229] width 116 height 66
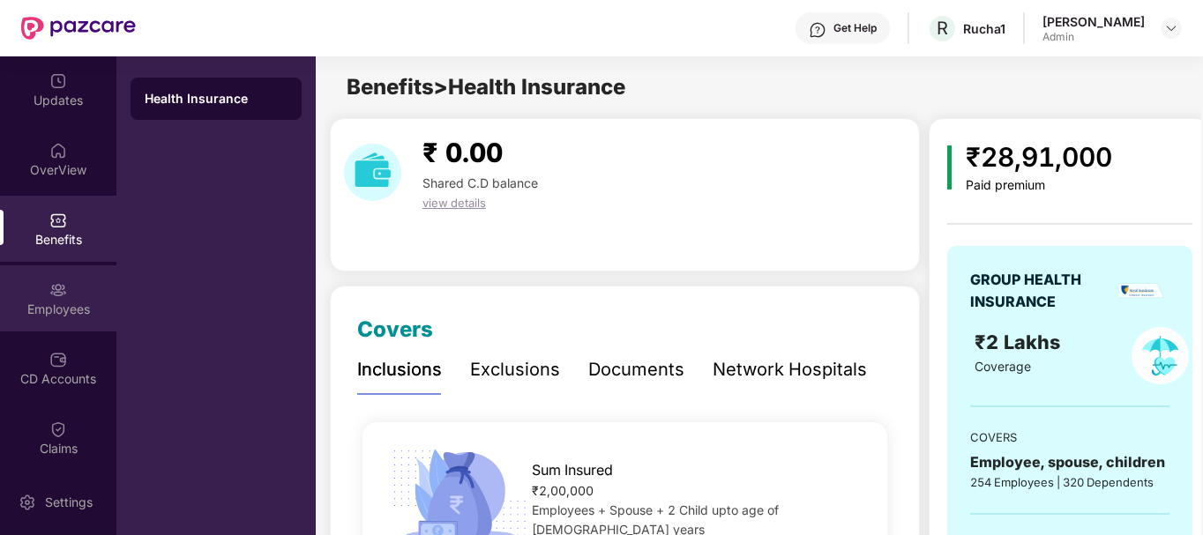
click at [48, 309] on div "Employees" at bounding box center [58, 310] width 116 height 18
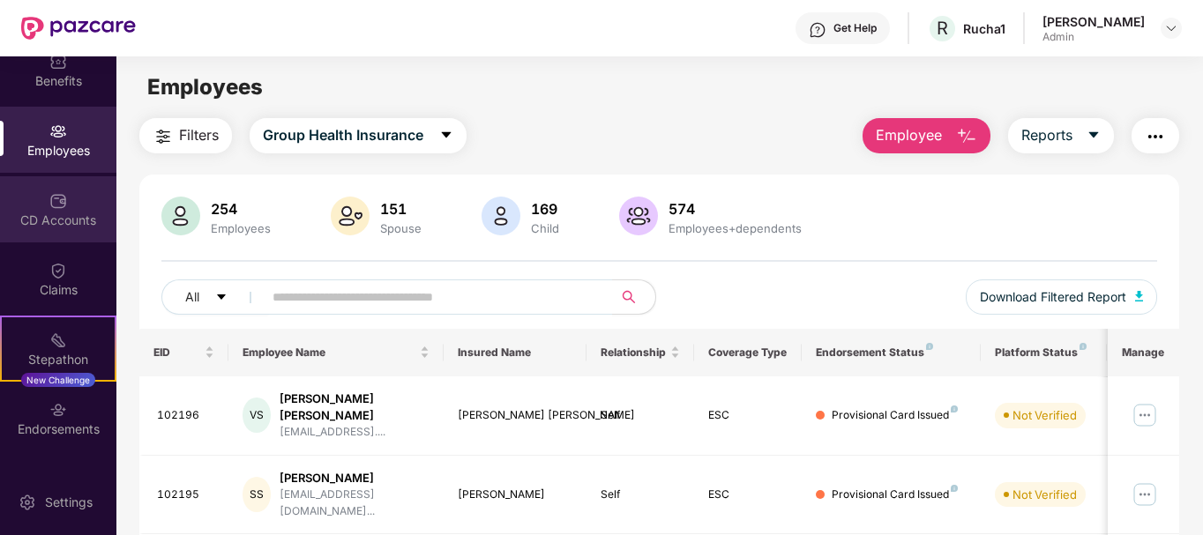
scroll to position [160, 0]
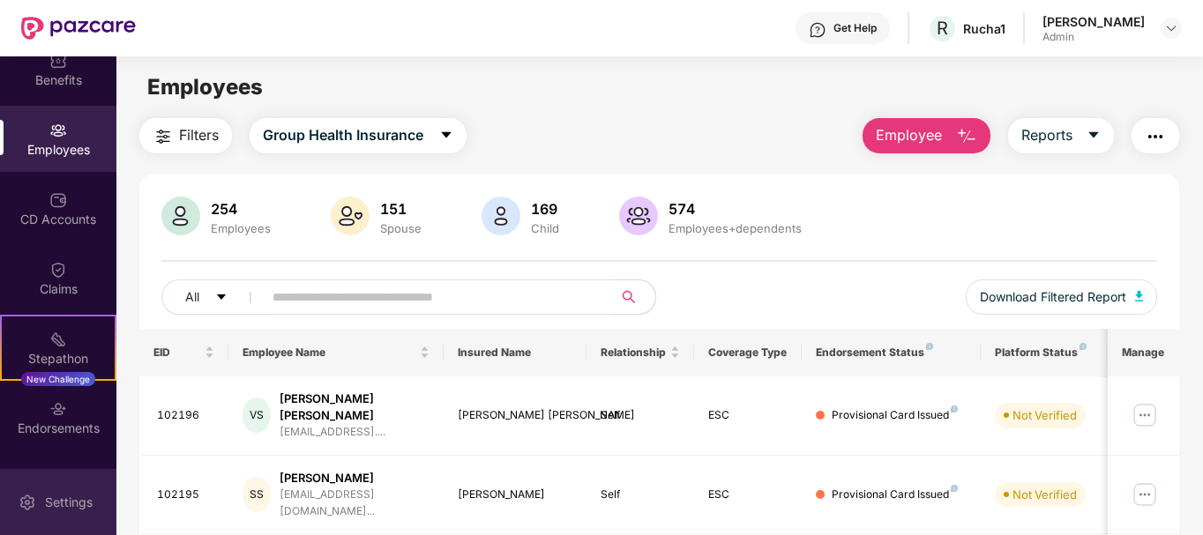
click at [50, 513] on div "Settings" at bounding box center [58, 502] width 116 height 66
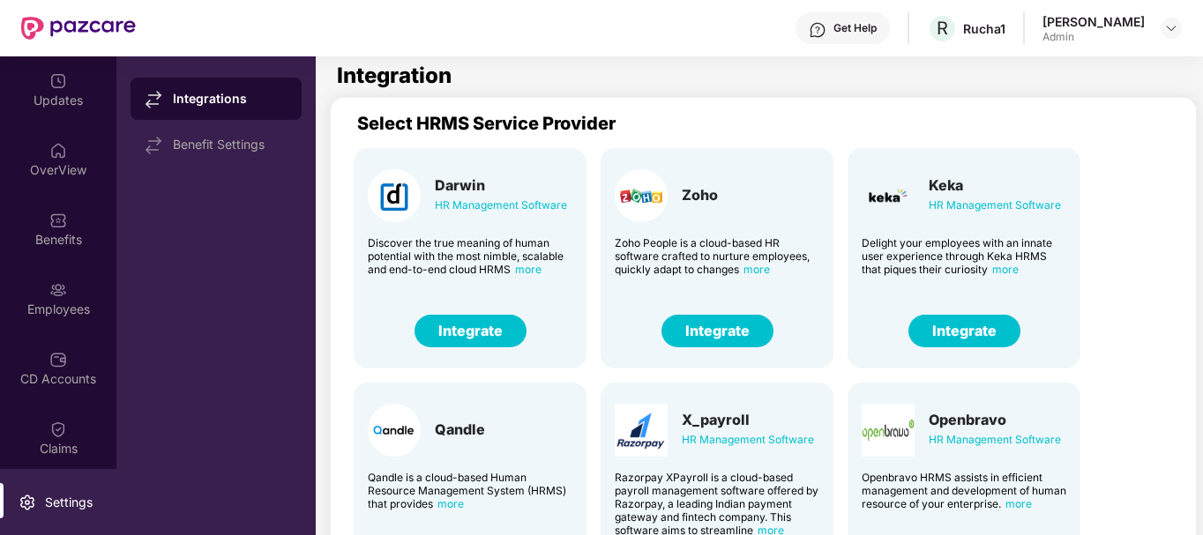
click at [1082, 40] on div "Admin" at bounding box center [1094, 37] width 102 height 14
click at [49, 86] on img at bounding box center [58, 81] width 18 height 18
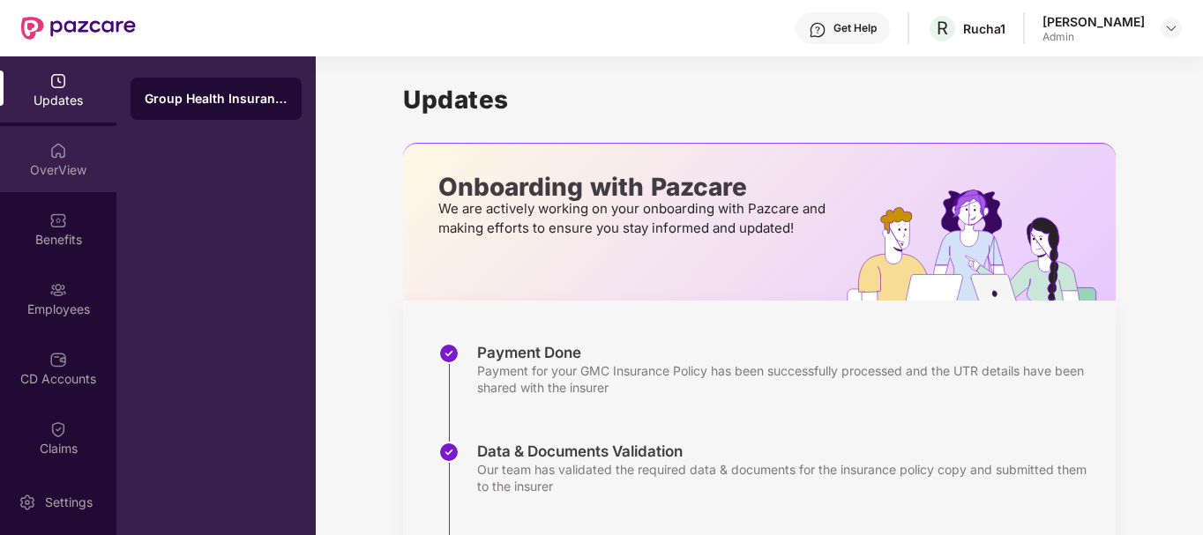
click at [68, 156] on div "OverView" at bounding box center [58, 159] width 116 height 66
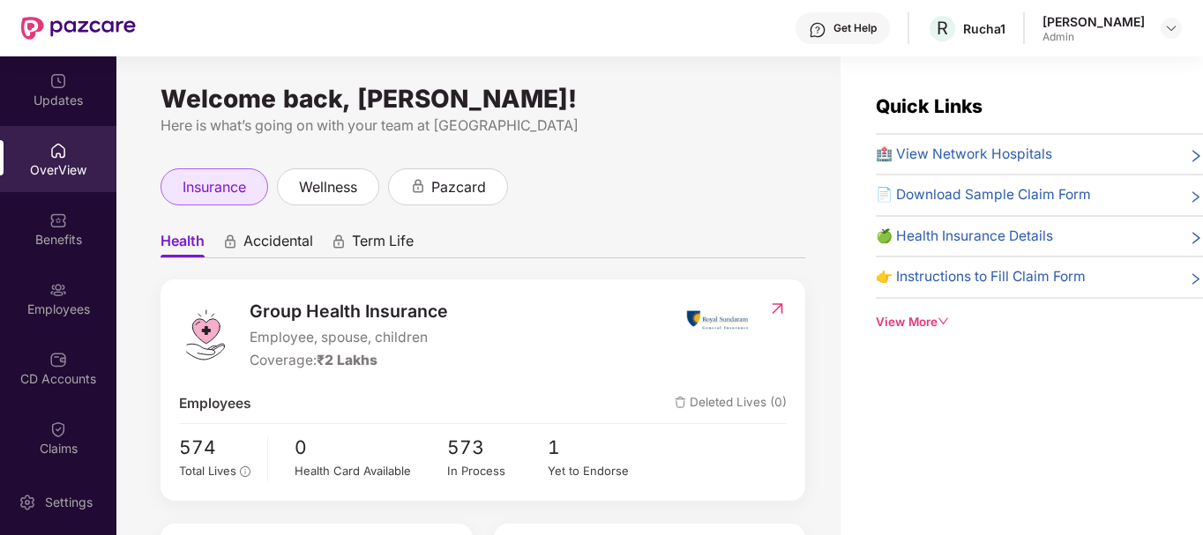
click at [221, 194] on span "insurance" at bounding box center [215, 187] width 64 height 22
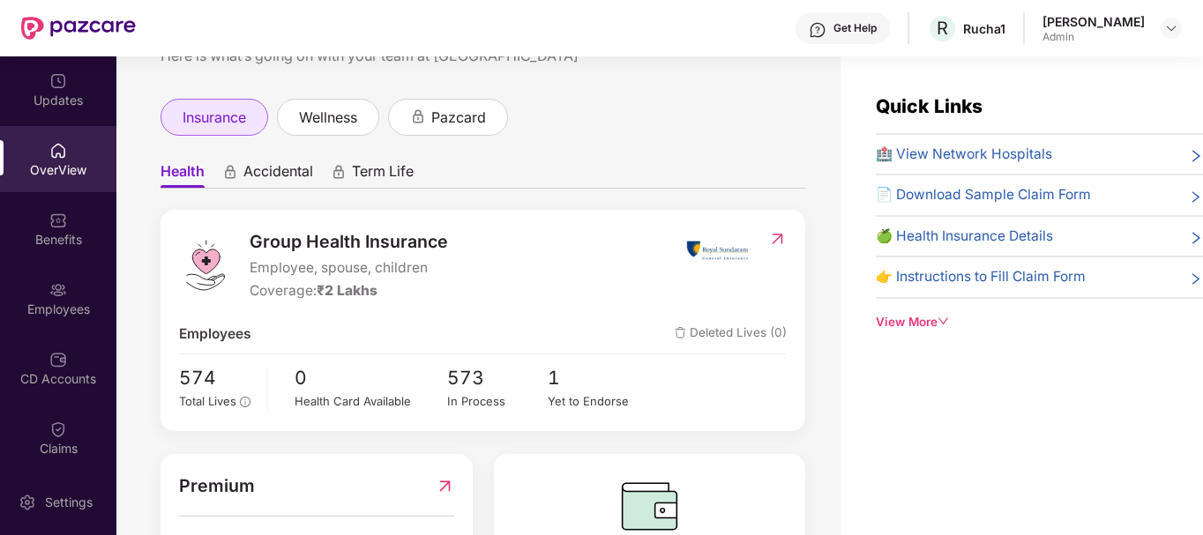
scroll to position [171, 0]
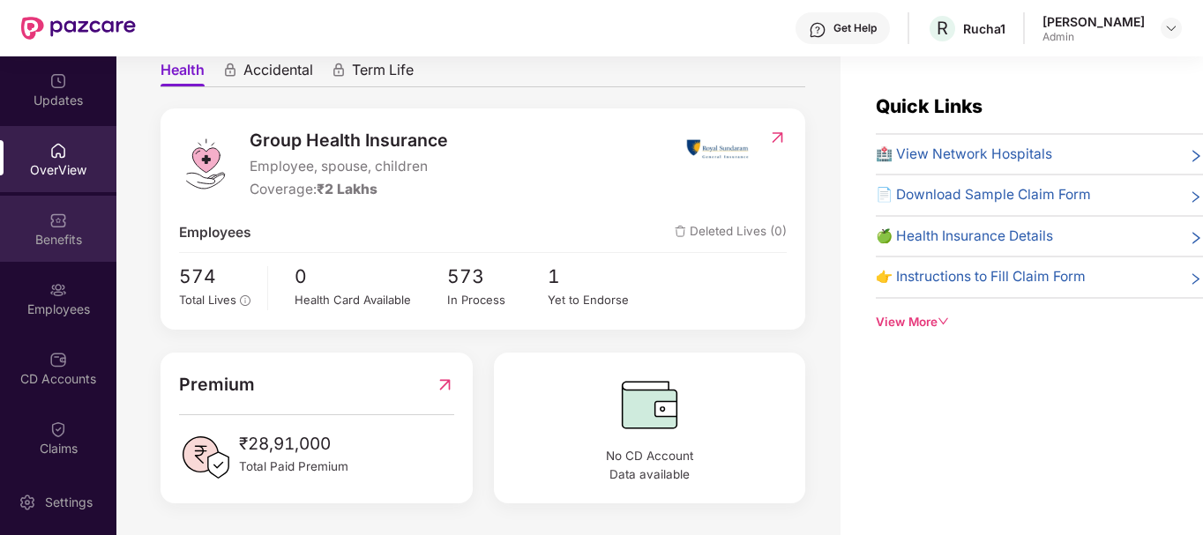
click at [52, 235] on div "Benefits" at bounding box center [58, 240] width 116 height 18
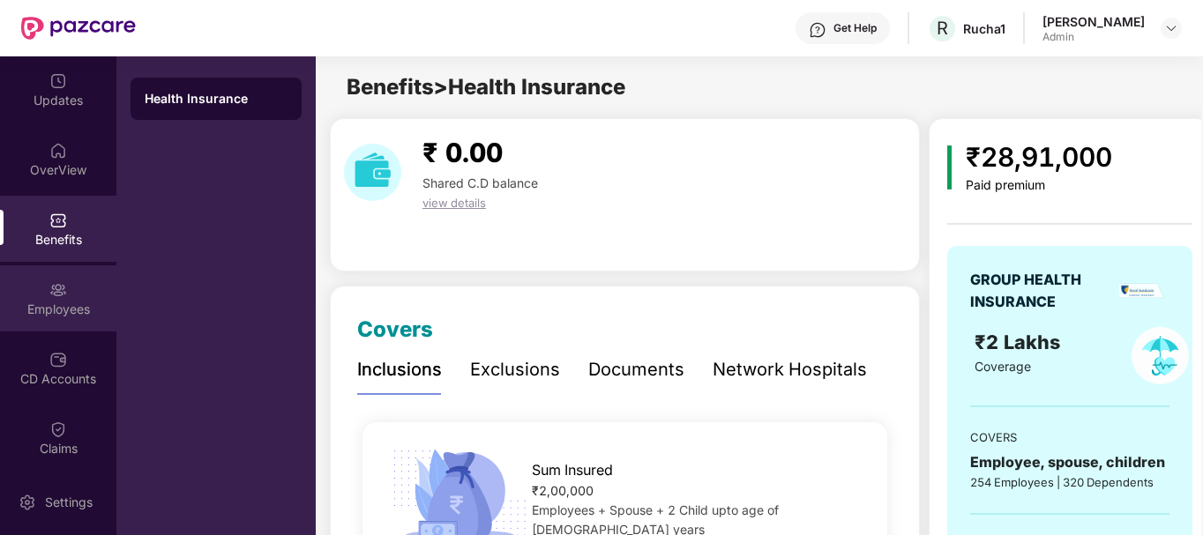
click at [40, 311] on div "Employees" at bounding box center [58, 310] width 116 height 18
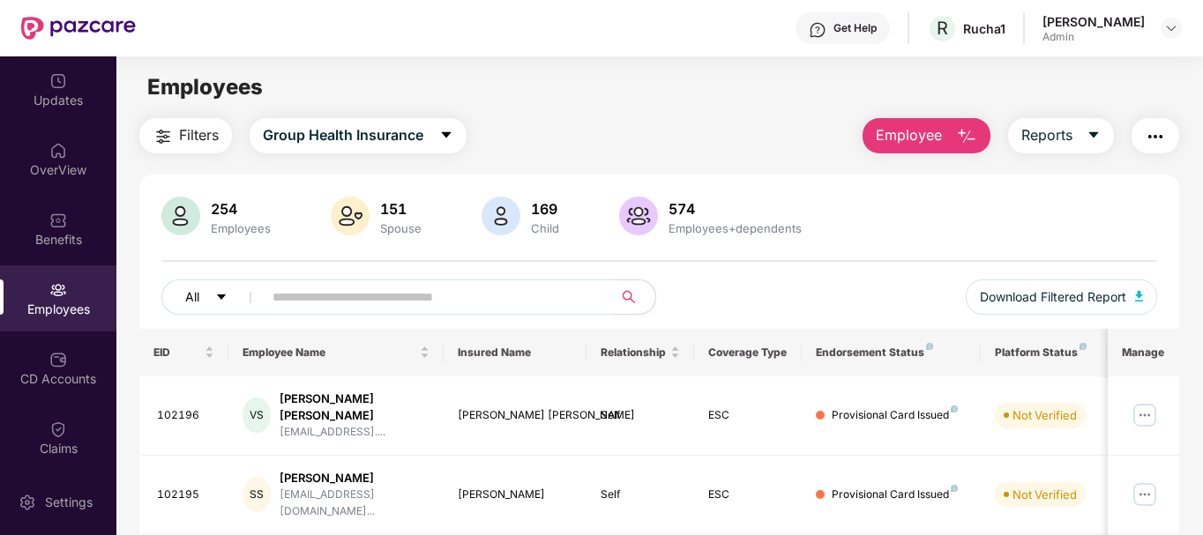
click at [215, 300] on icon "caret-down" at bounding box center [221, 297] width 12 height 12
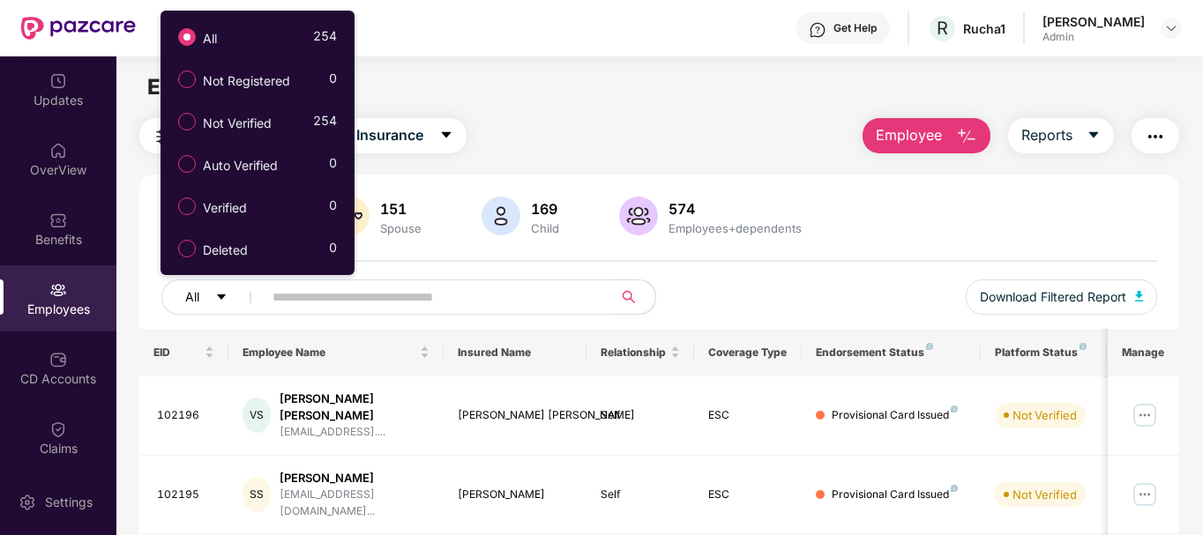
click at [215, 300] on icon "caret-down" at bounding box center [221, 297] width 12 height 12
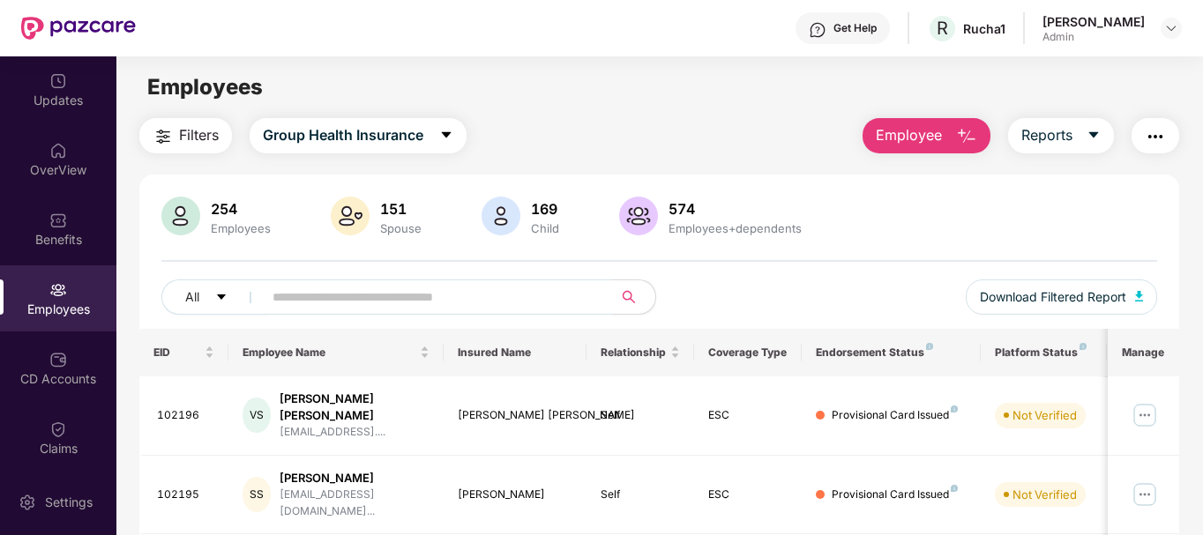
click at [1155, 140] on img "button" at bounding box center [1155, 136] width 21 height 21
click at [634, 86] on div "Employees" at bounding box center [659, 88] width 1086 height 34
